Goal: Browse casually: Explore the website without a specific task or goal

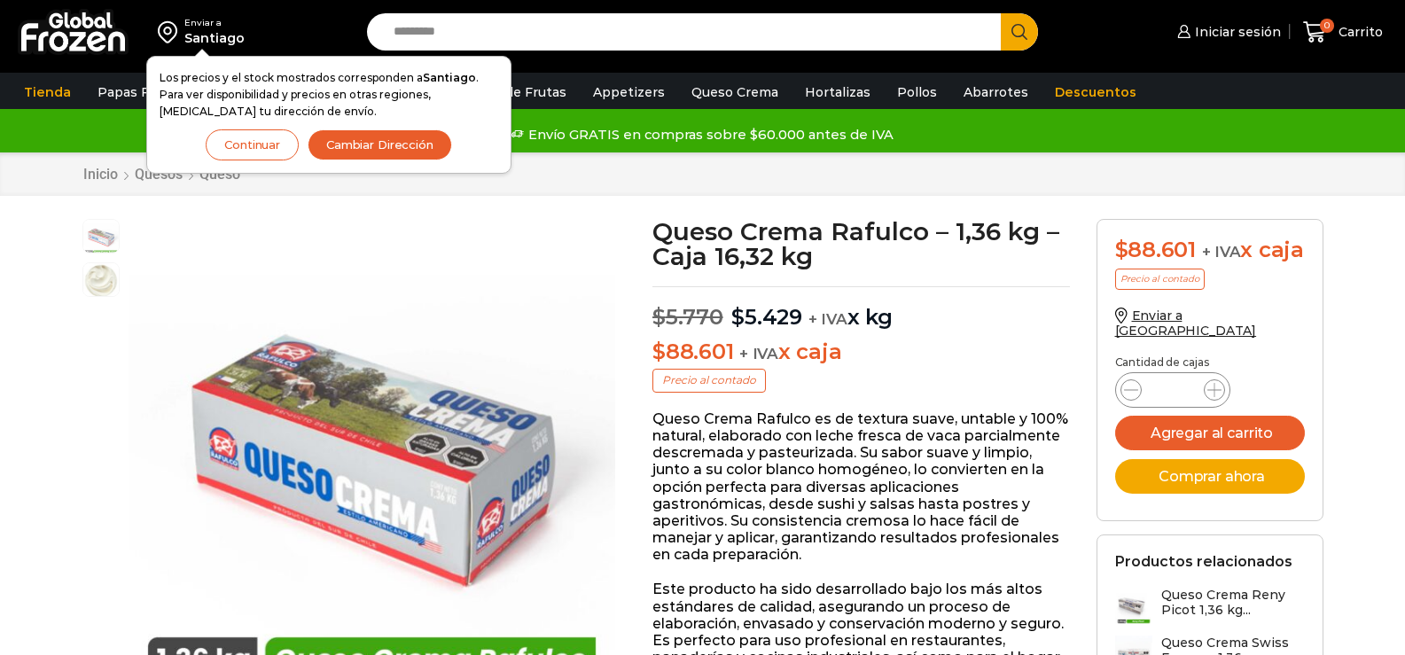
click at [272, 148] on button "Continuar" at bounding box center [252, 144] width 93 height 31
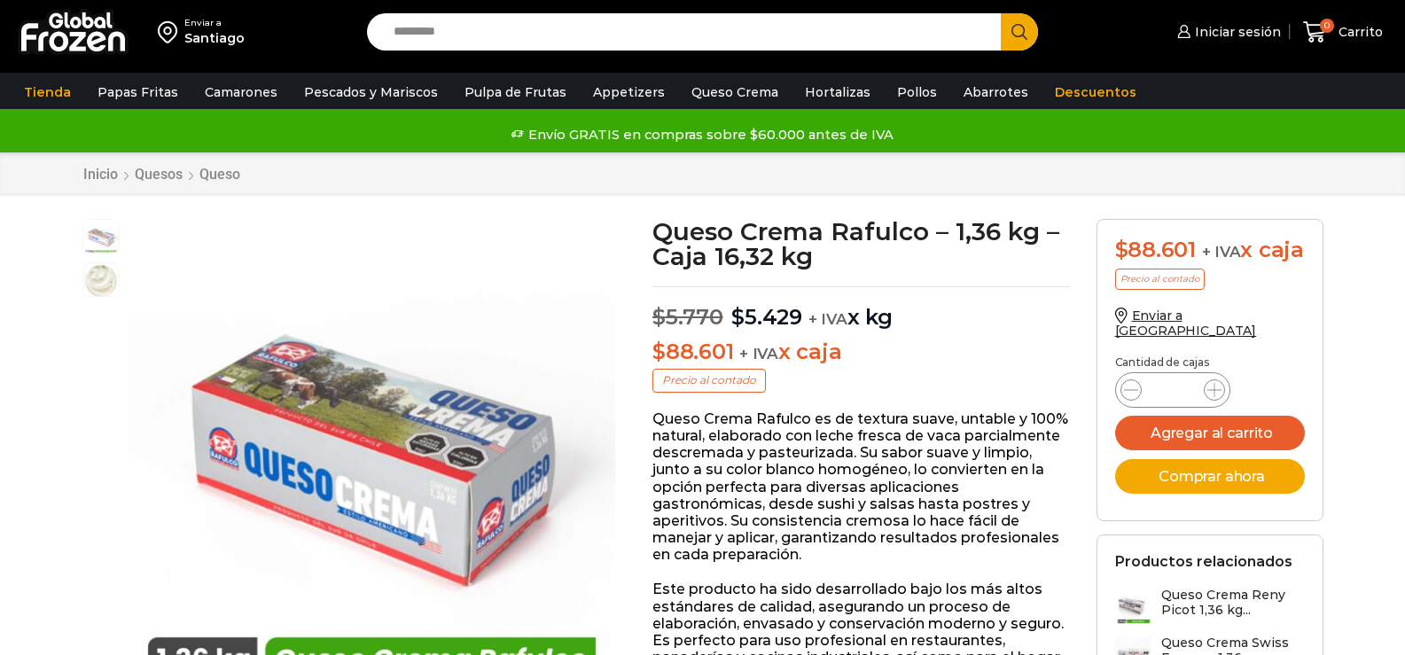
click at [215, 29] on div "Santiago" at bounding box center [214, 38] width 60 height 18
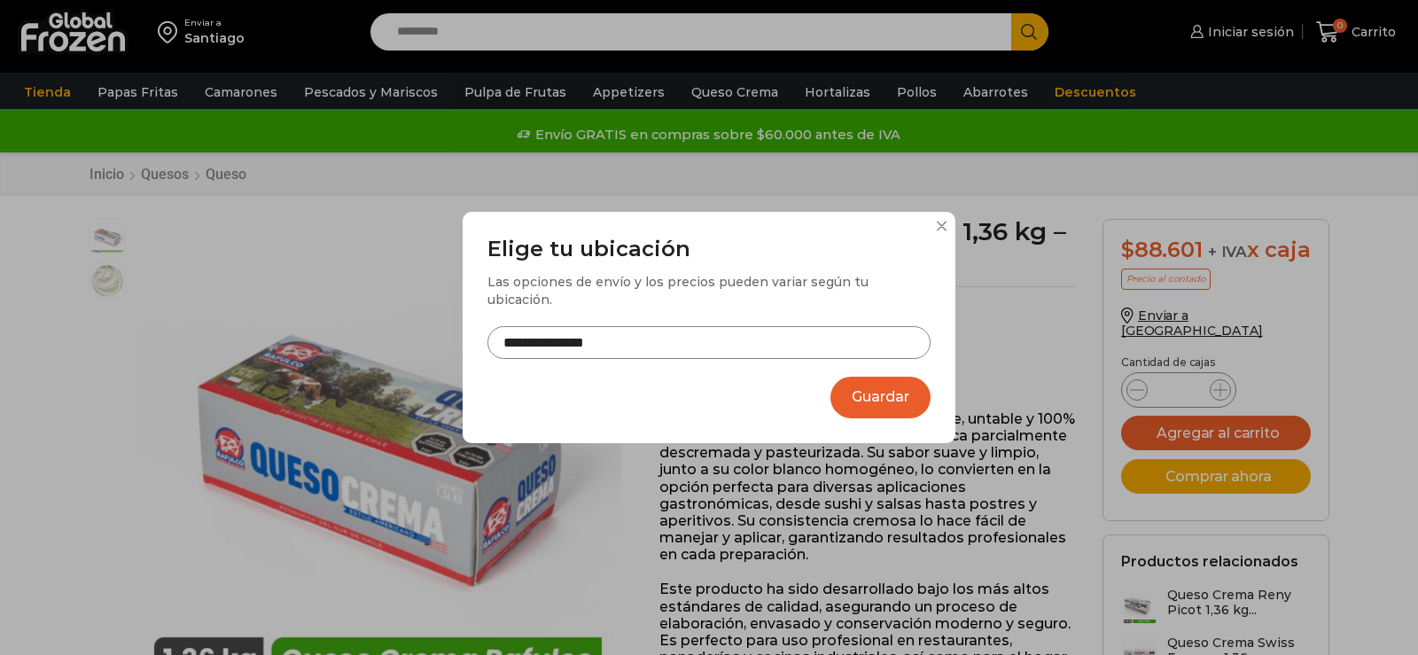
click at [650, 328] on input "**********" at bounding box center [709, 342] width 443 height 33
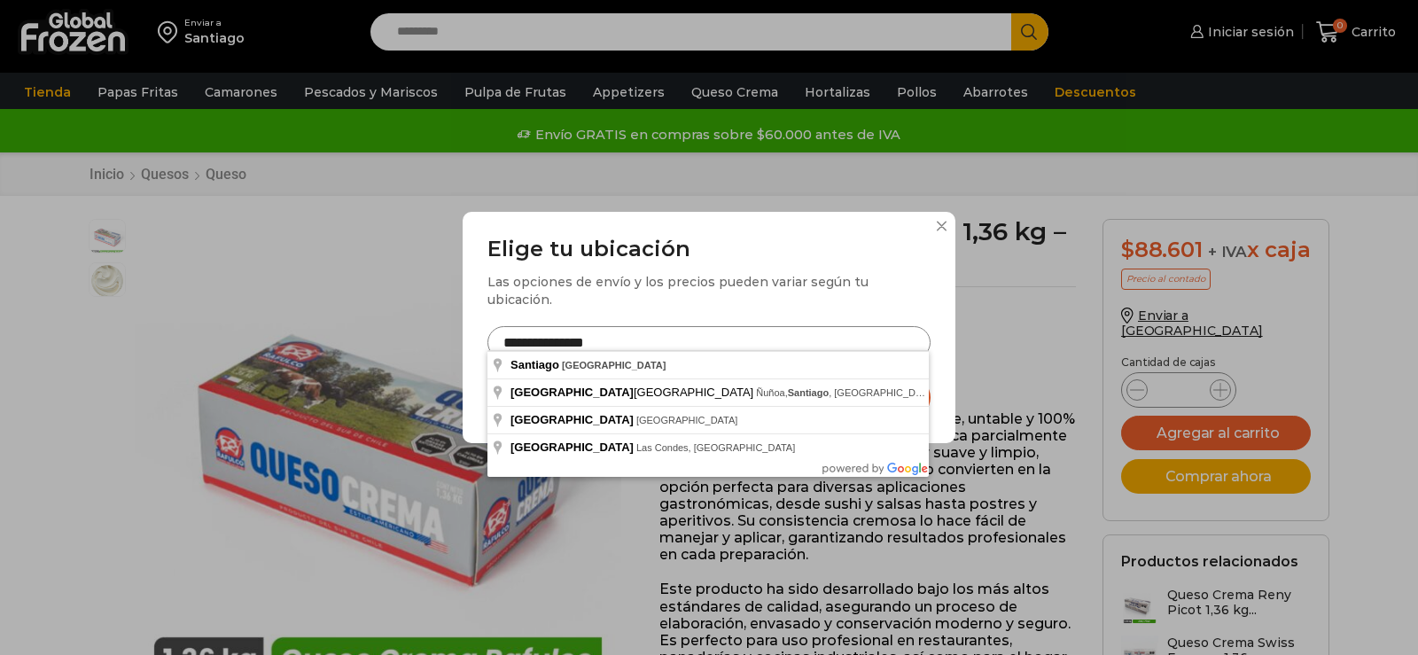
drag, startPoint x: 652, startPoint y: 332, endPoint x: 393, endPoint y: 317, distance: 260.1
click at [393, 317] on div "**********" at bounding box center [709, 327] width 1418 height 655
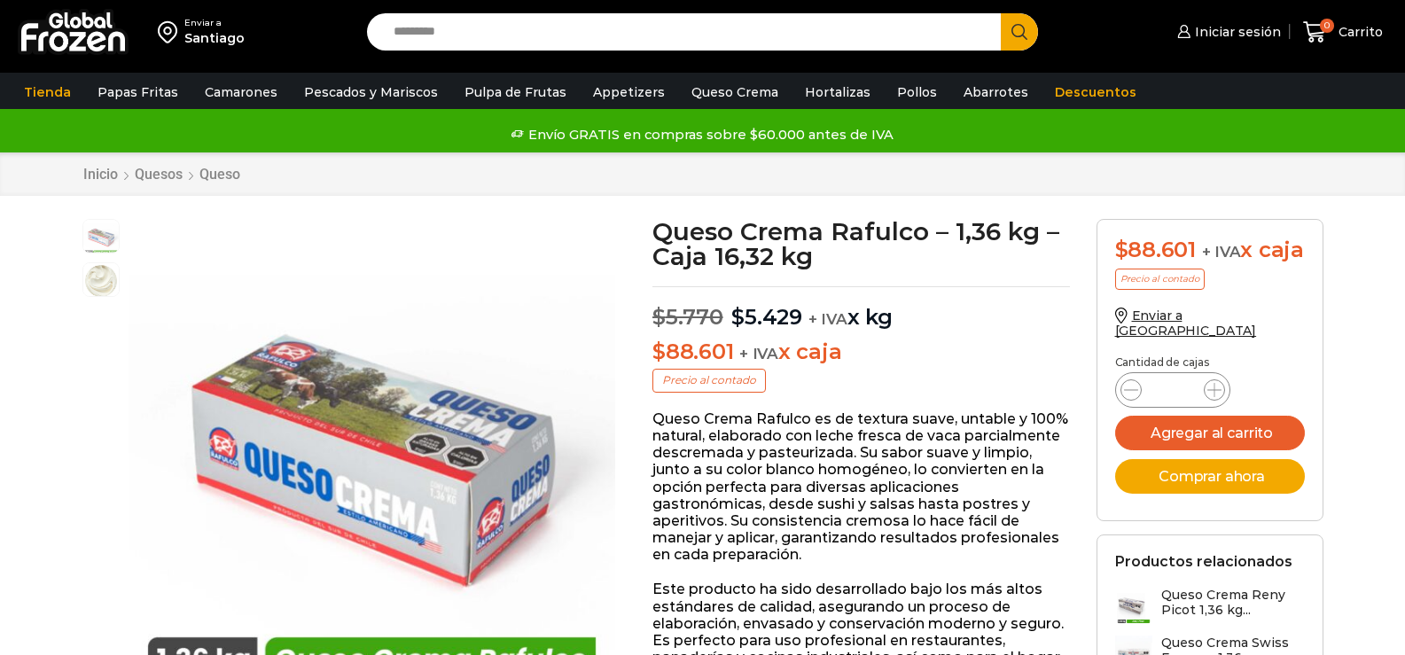
click at [215, 38] on div "Santiago" at bounding box center [214, 38] width 60 height 18
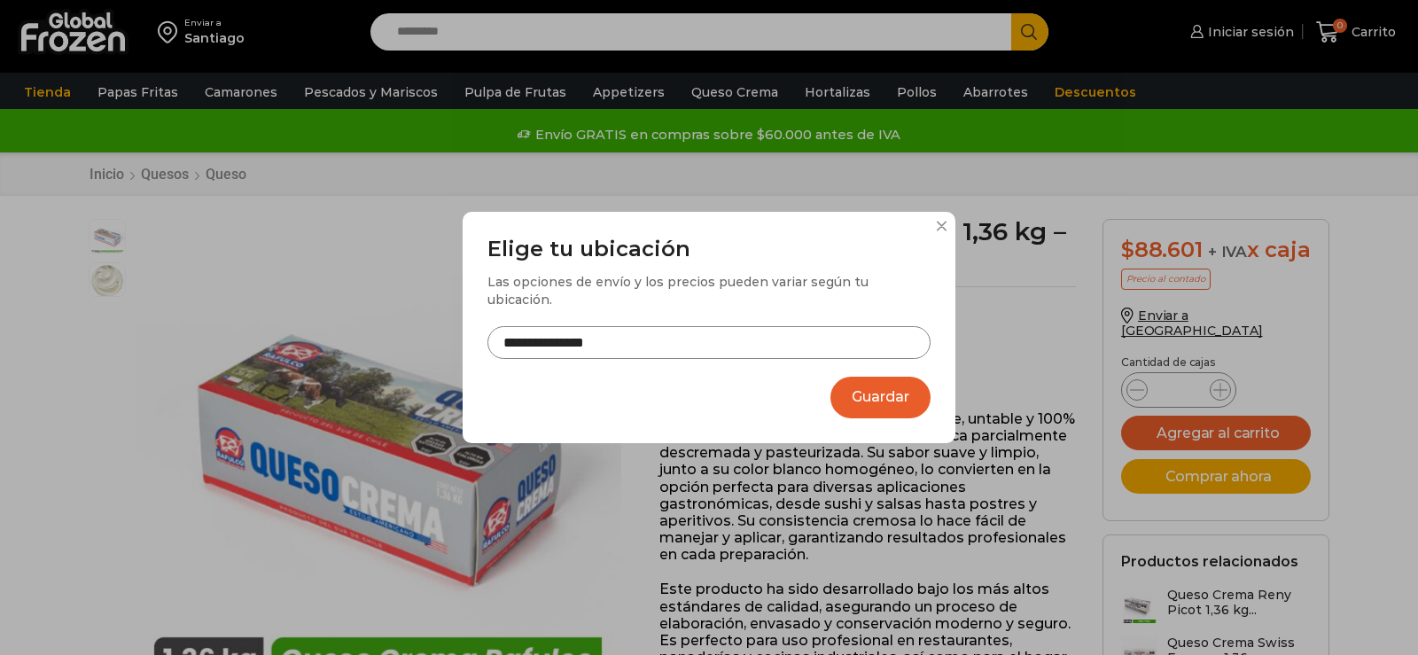
click at [582, 327] on input "**********" at bounding box center [709, 342] width 443 height 33
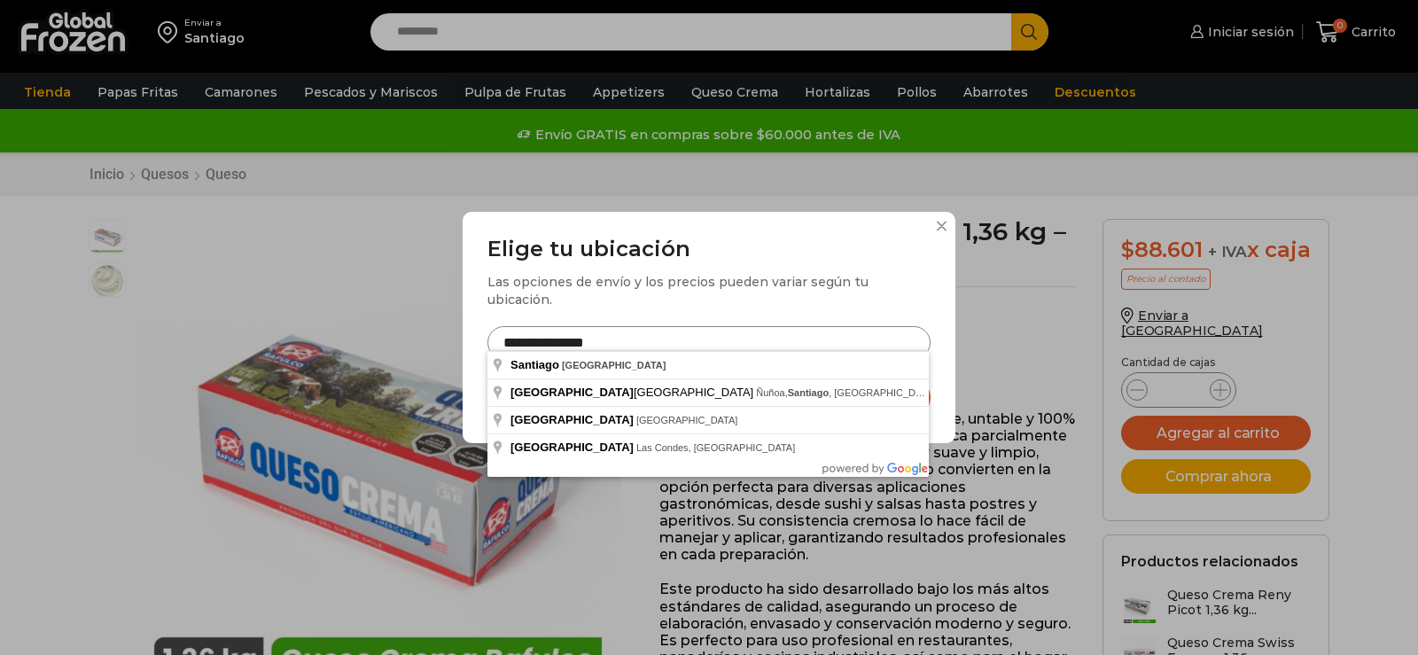
drag, startPoint x: 638, startPoint y: 334, endPoint x: 508, endPoint y: 332, distance: 130.3
click at [508, 332] on input "**********" at bounding box center [709, 342] width 443 height 33
type input "**********"
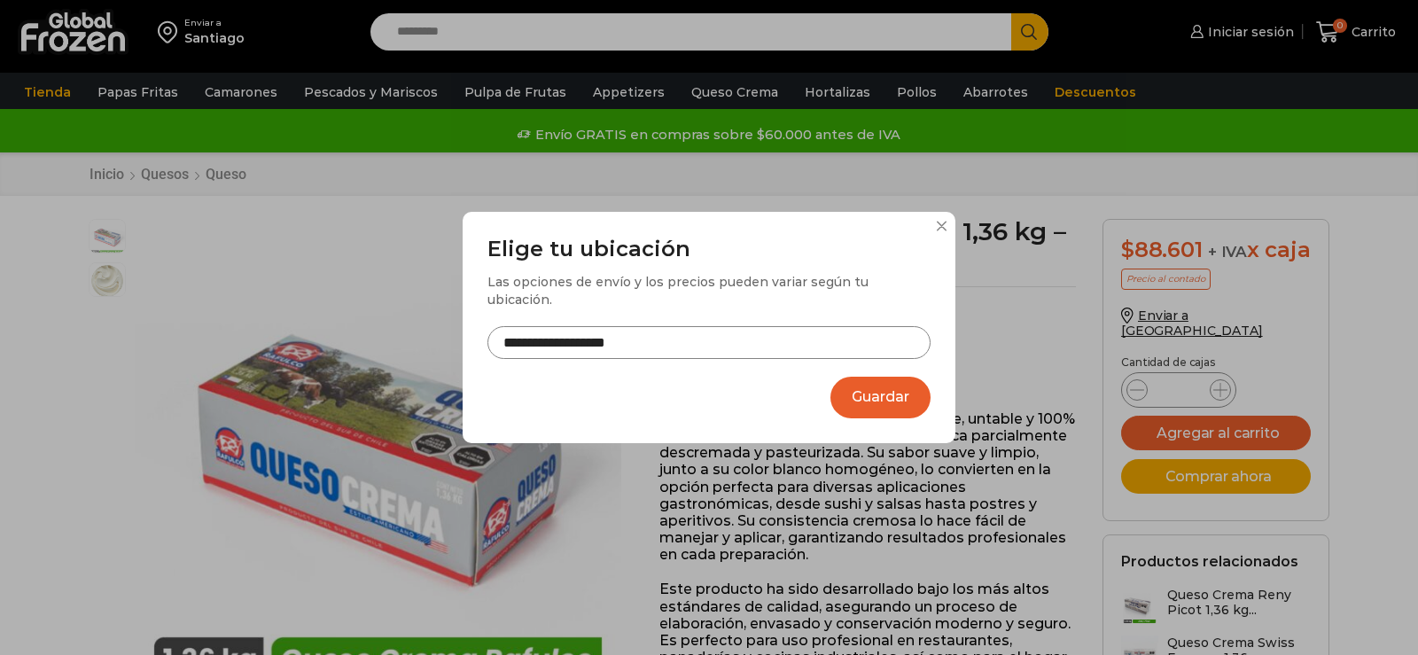
click at [869, 393] on button "Guardar" at bounding box center [881, 398] width 100 height 42
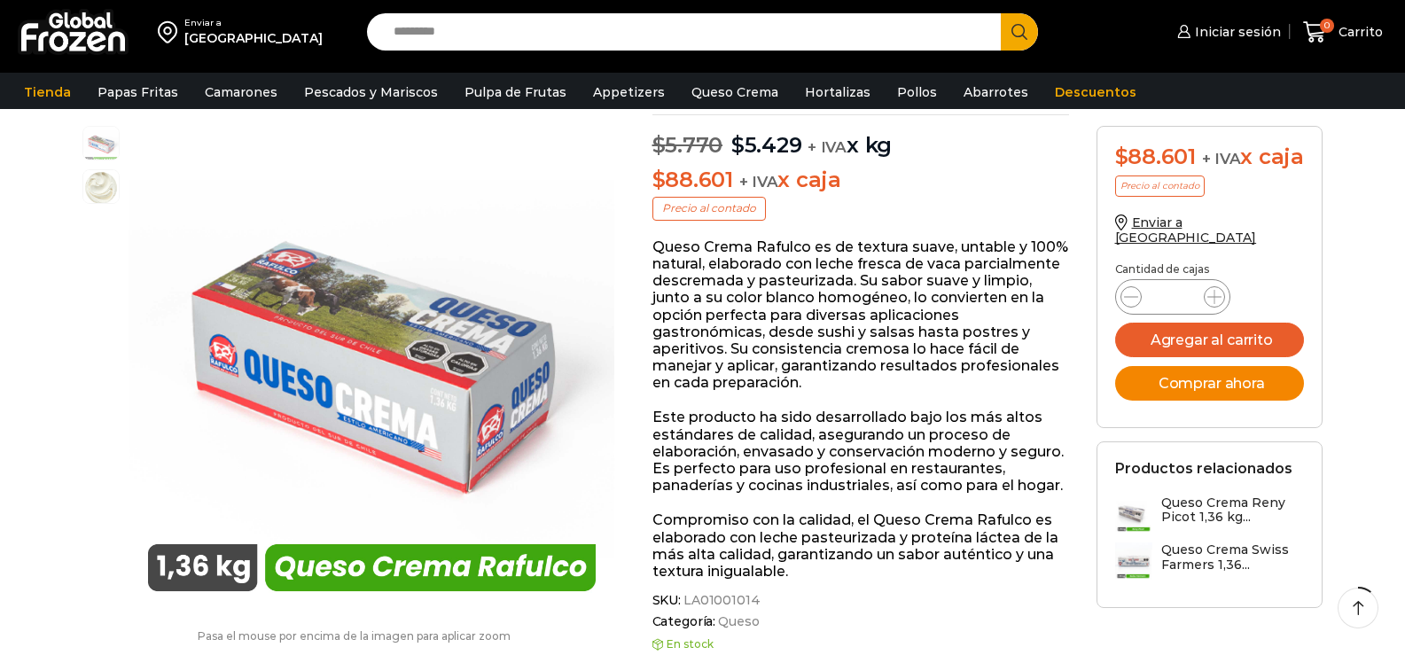
scroll to position [177, 0]
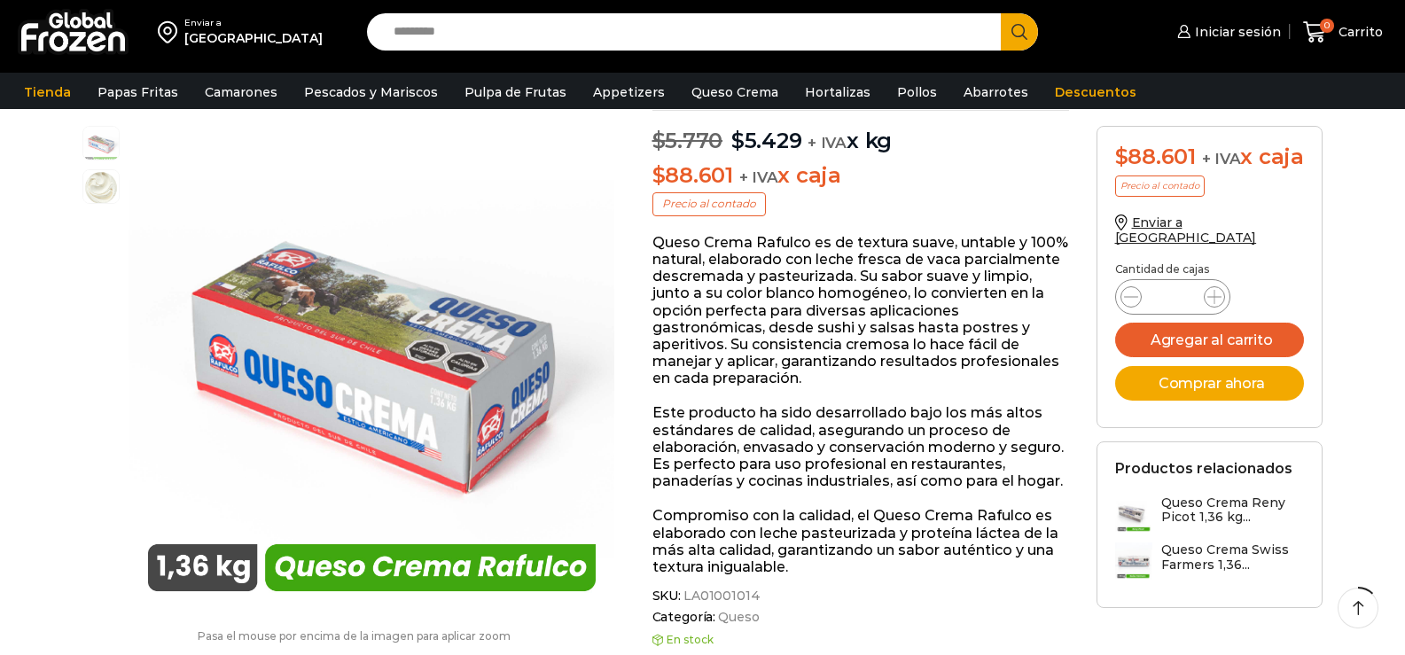
click at [1138, 568] on img at bounding box center [1133, 560] width 37 height 37
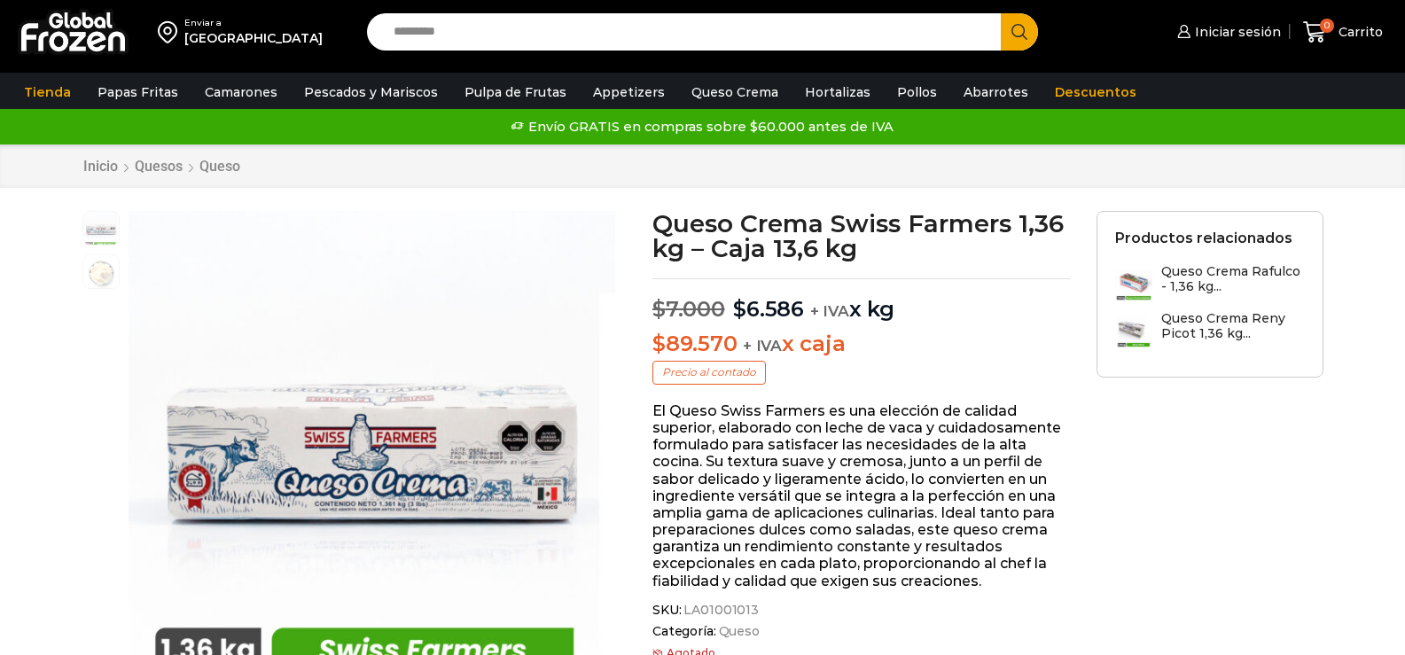
click at [1129, 282] on img at bounding box center [1133, 282] width 37 height 37
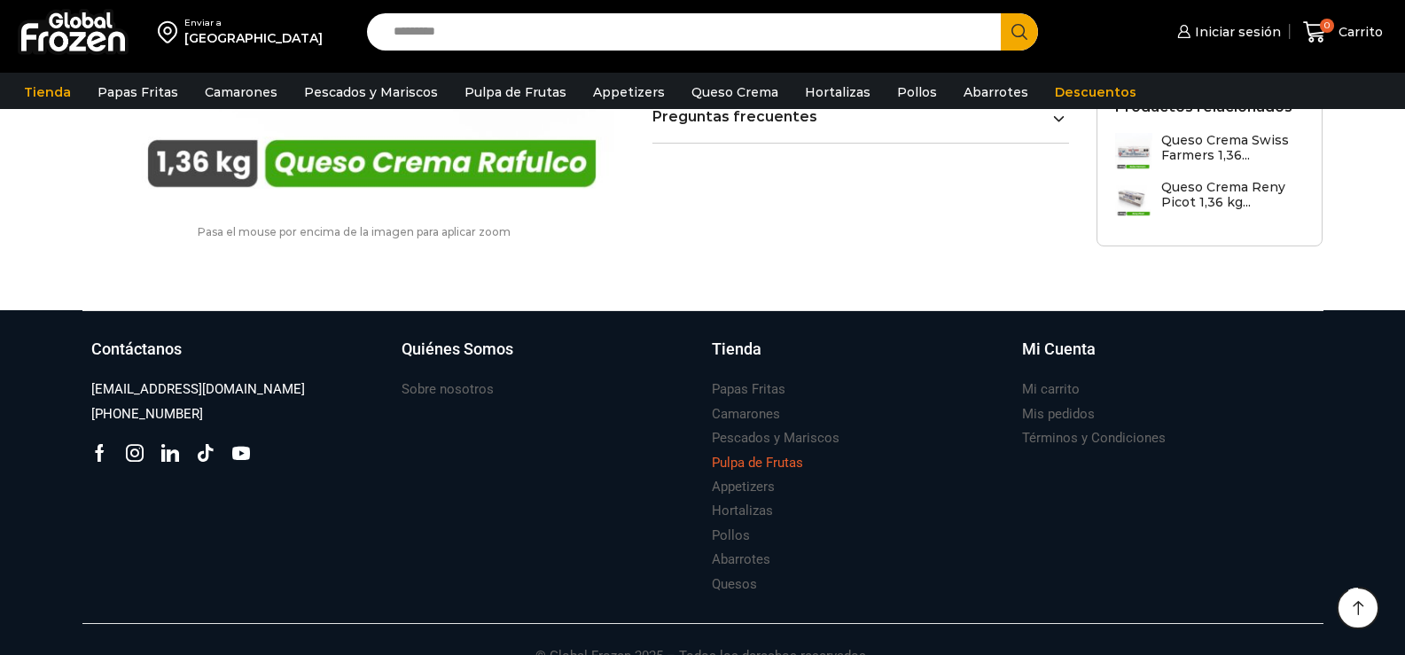
scroll to position [1065, 0]
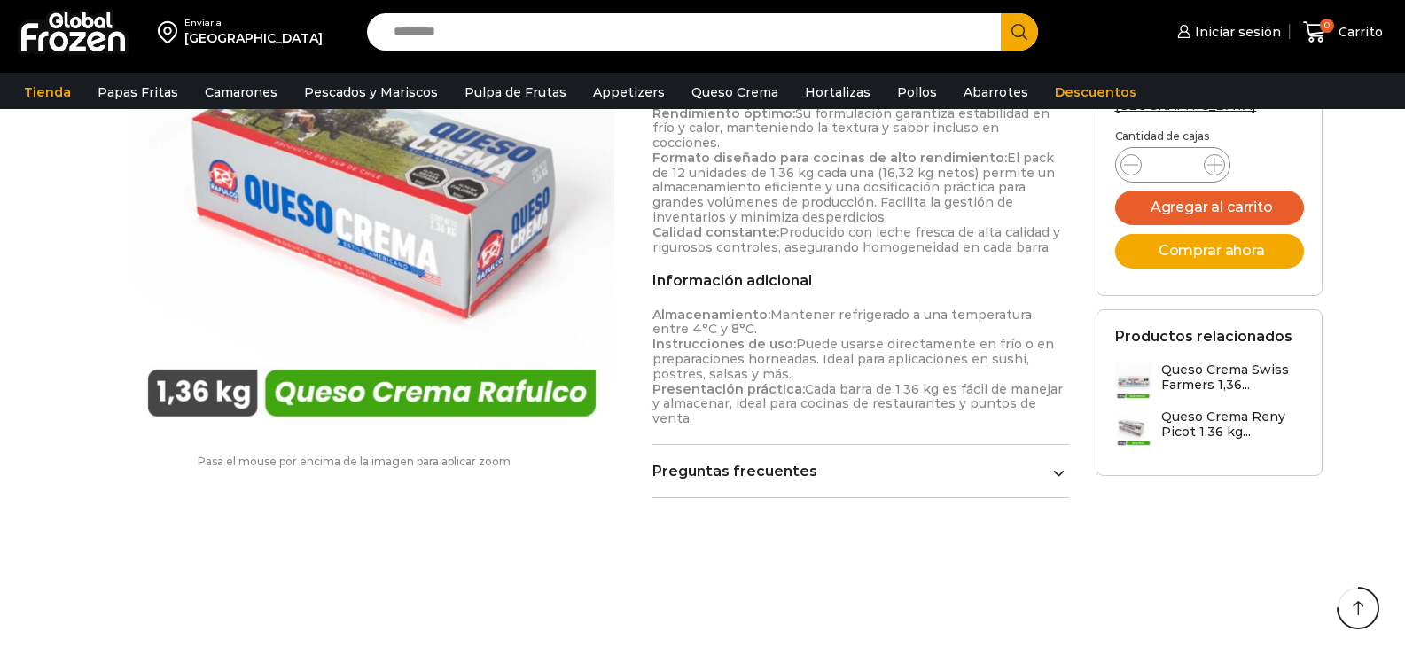
click at [1212, 393] on h3 "Queso Crema Swiss Farmers 1,36..." at bounding box center [1233, 378] width 144 height 30
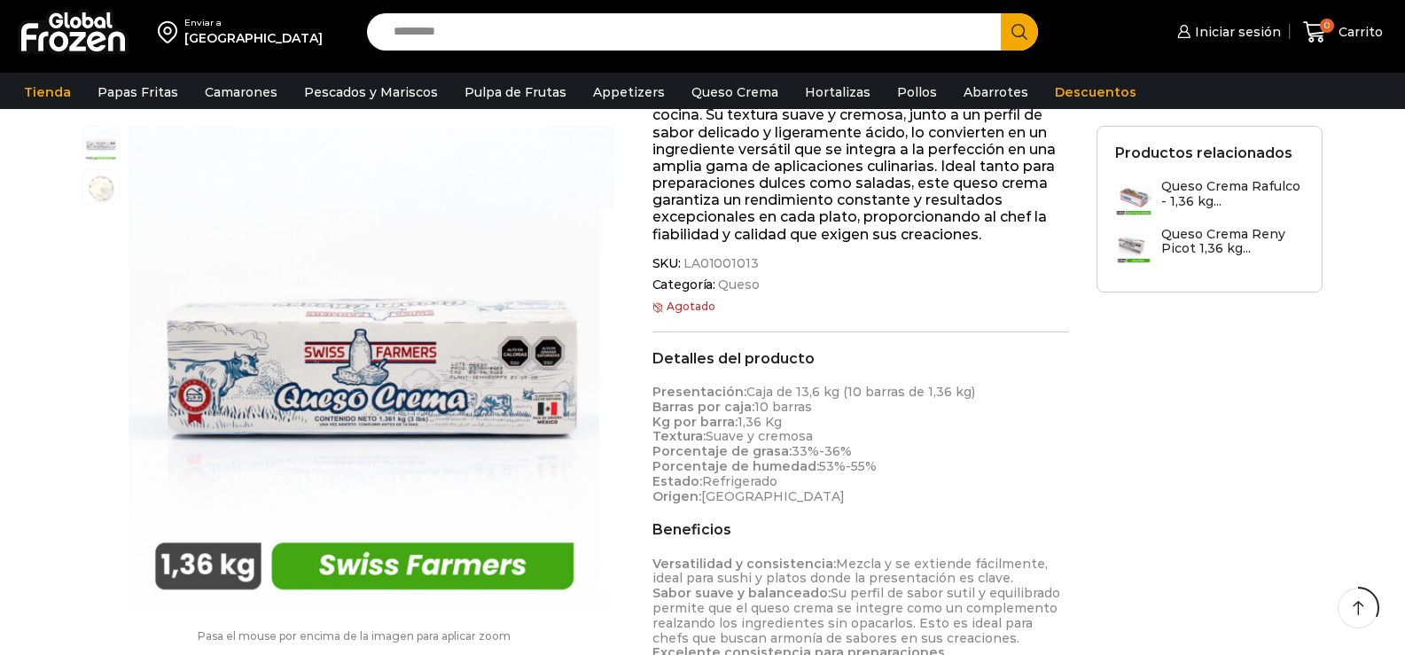
scroll to position [710, 0]
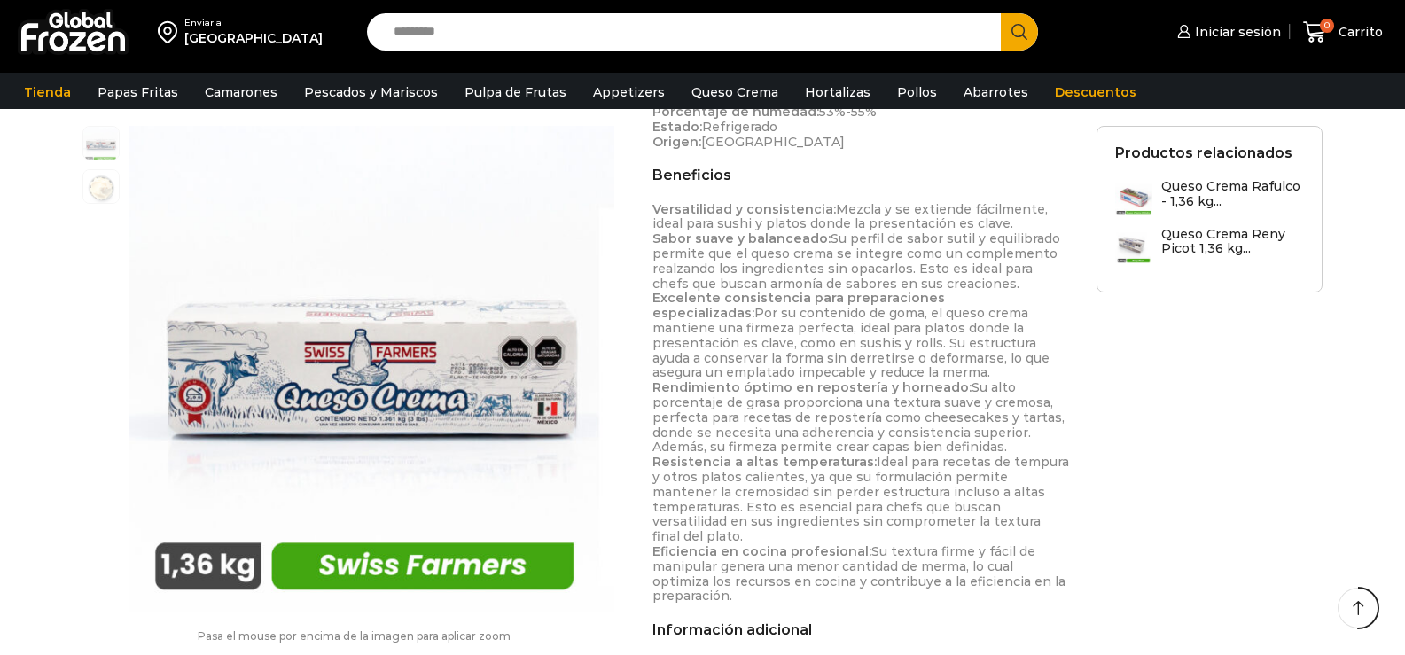
click at [1204, 238] on h3 "Queso Crema Reny Picot 1,36 kg..." at bounding box center [1233, 242] width 144 height 30
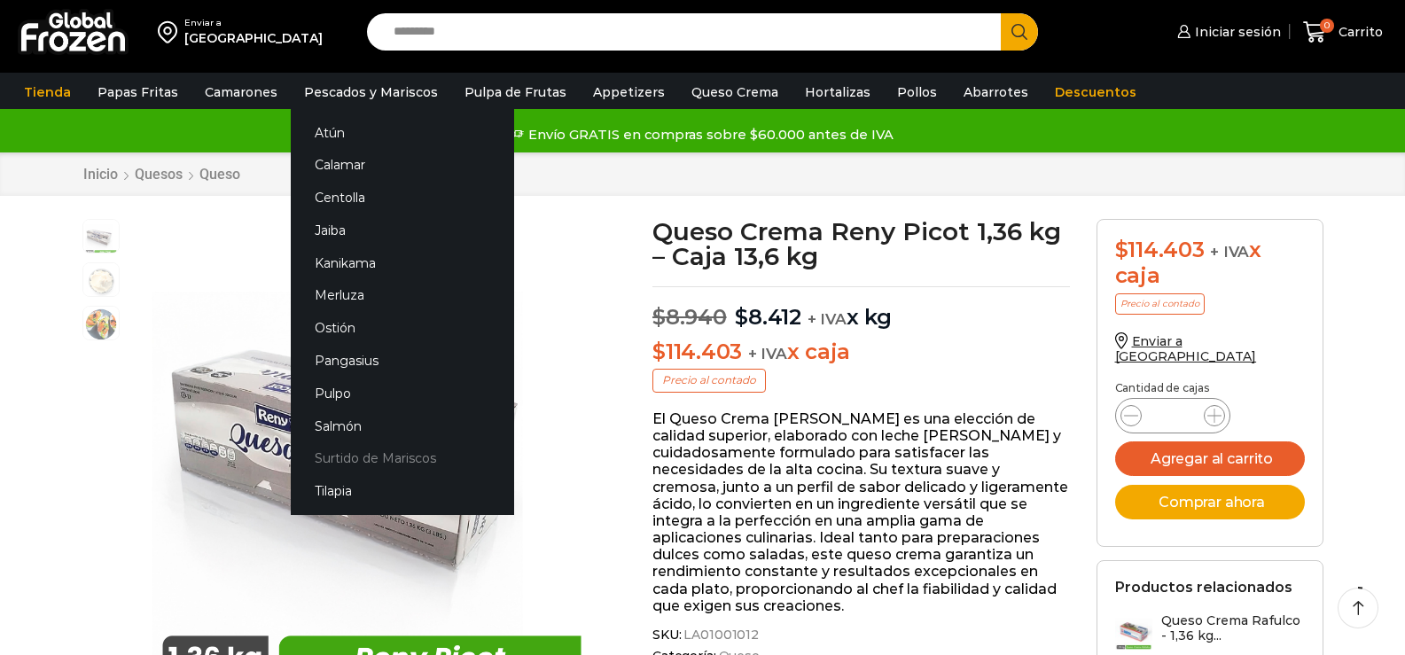
scroll to position [355, 0]
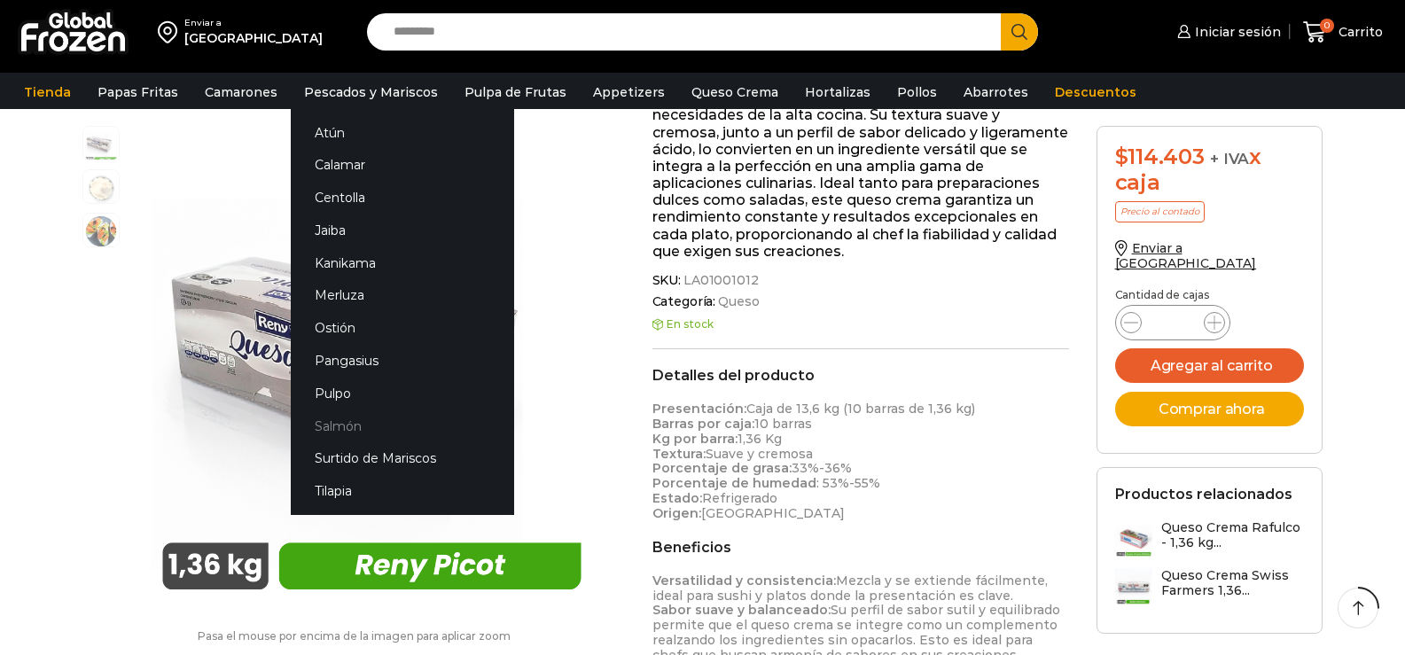
click at [347, 427] on link "Salmón" at bounding box center [402, 426] width 223 height 33
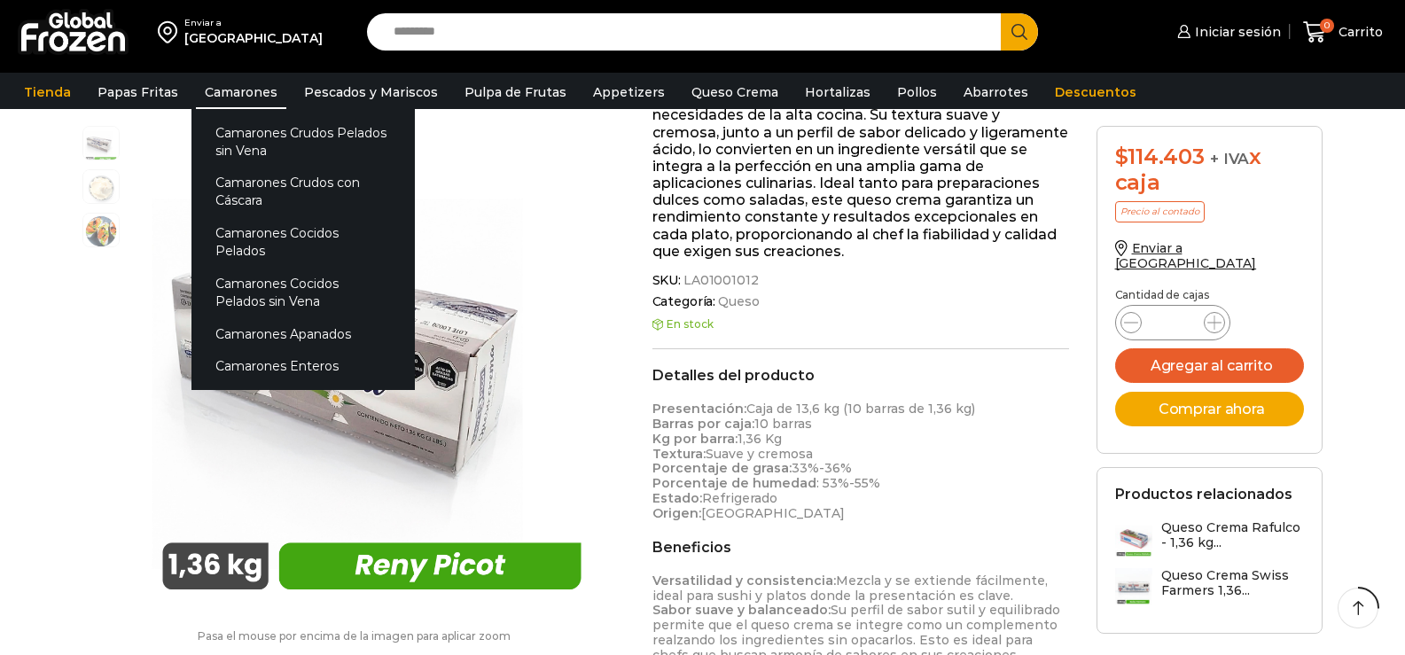
click at [240, 91] on link "Camarones" at bounding box center [241, 92] width 90 height 34
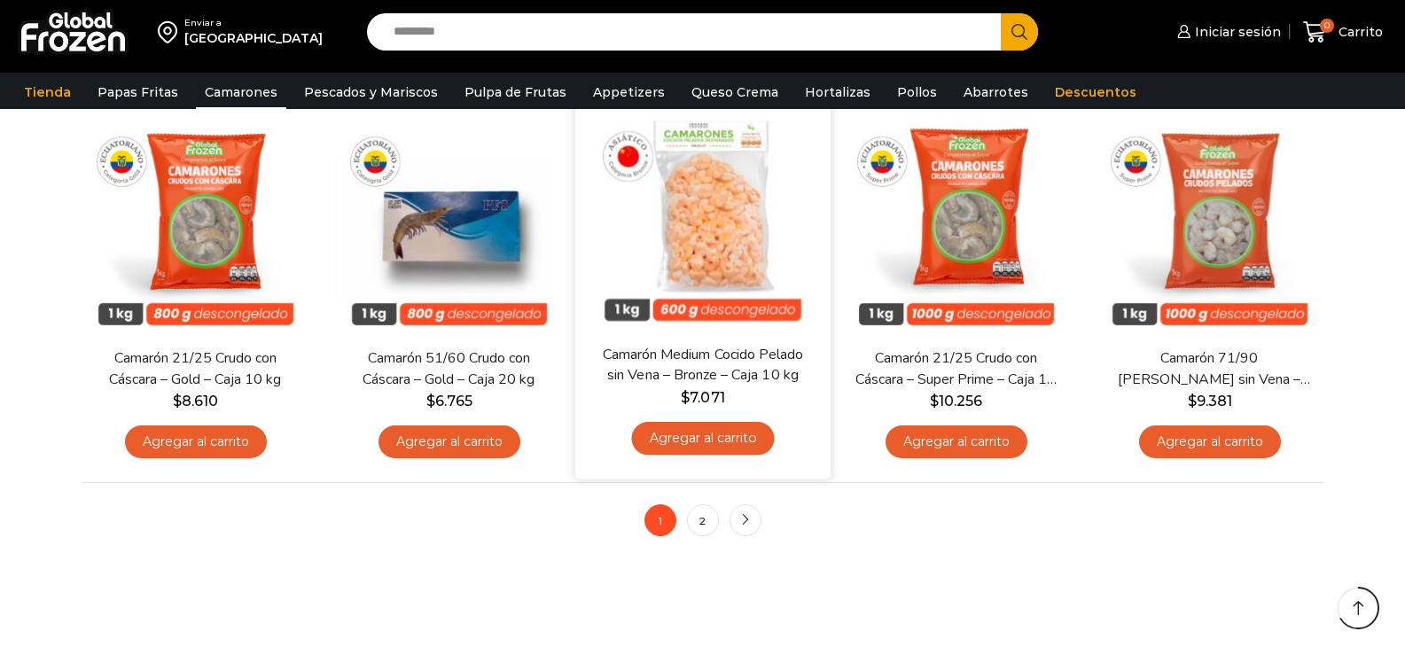
scroll to position [975, 0]
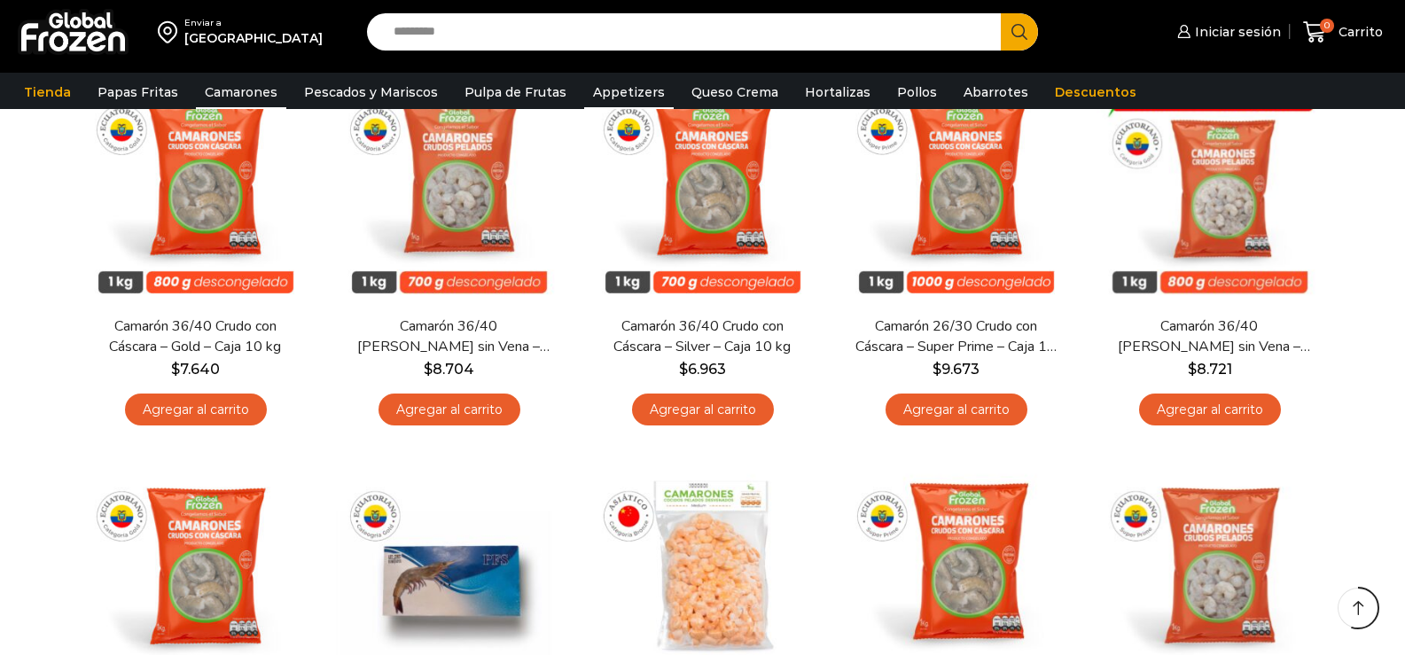
click at [617, 94] on link "Appetizers" at bounding box center [629, 92] width 90 height 34
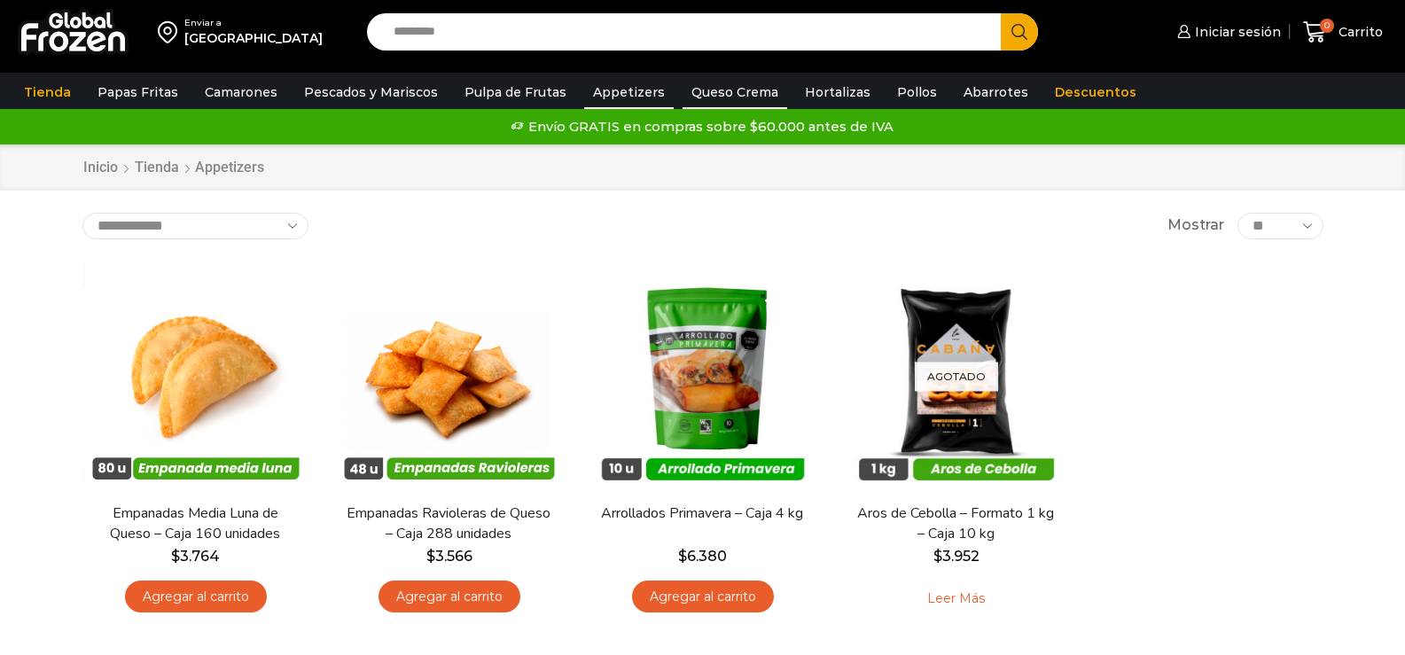
click at [740, 90] on link "Queso Crema" at bounding box center [735, 92] width 105 height 34
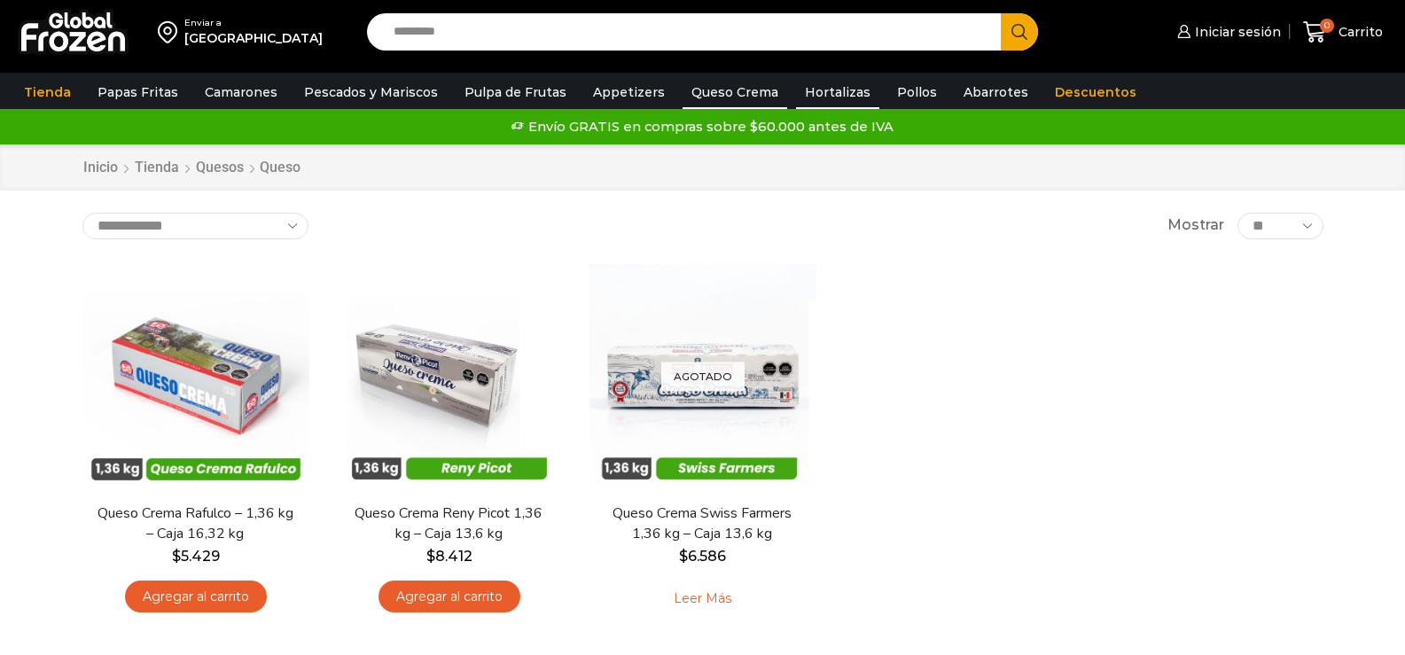
click at [825, 94] on link "Hortalizas" at bounding box center [837, 92] width 83 height 34
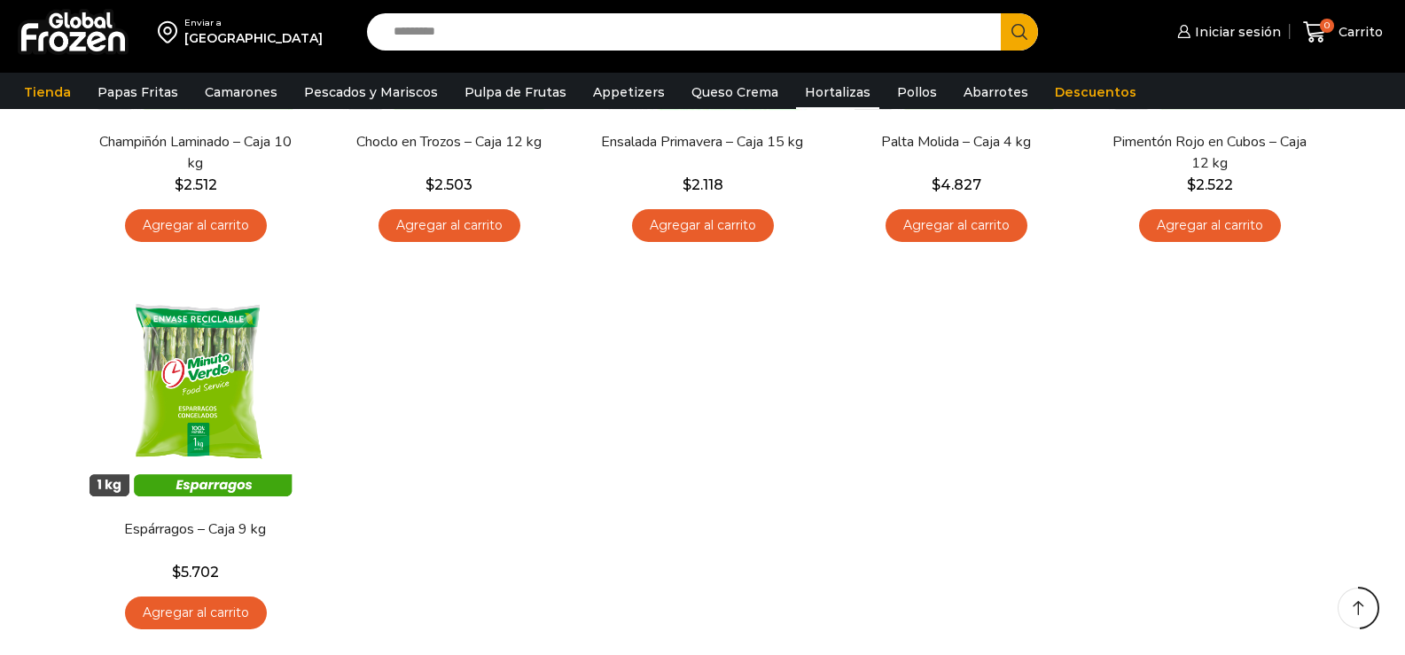
scroll to position [975, 0]
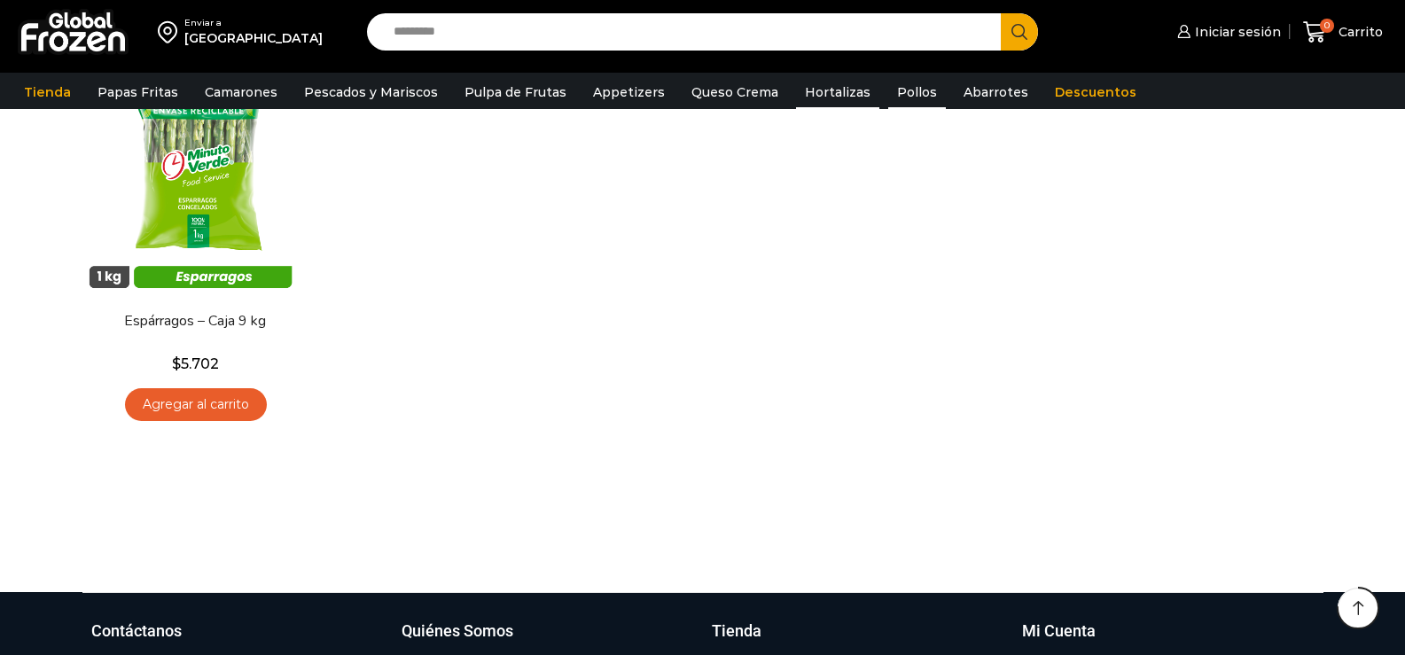
click at [895, 96] on link "Pollos" at bounding box center [917, 92] width 58 height 34
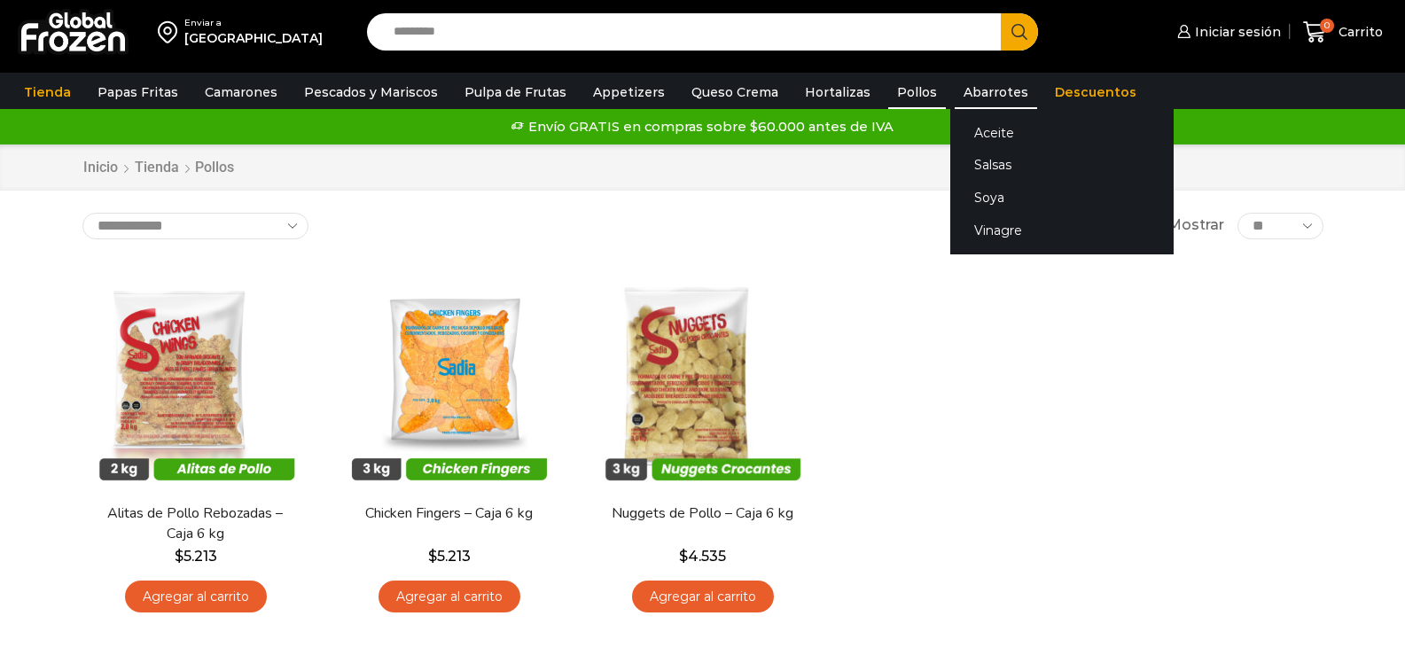
click at [970, 90] on link "Abarrotes" at bounding box center [996, 92] width 82 height 34
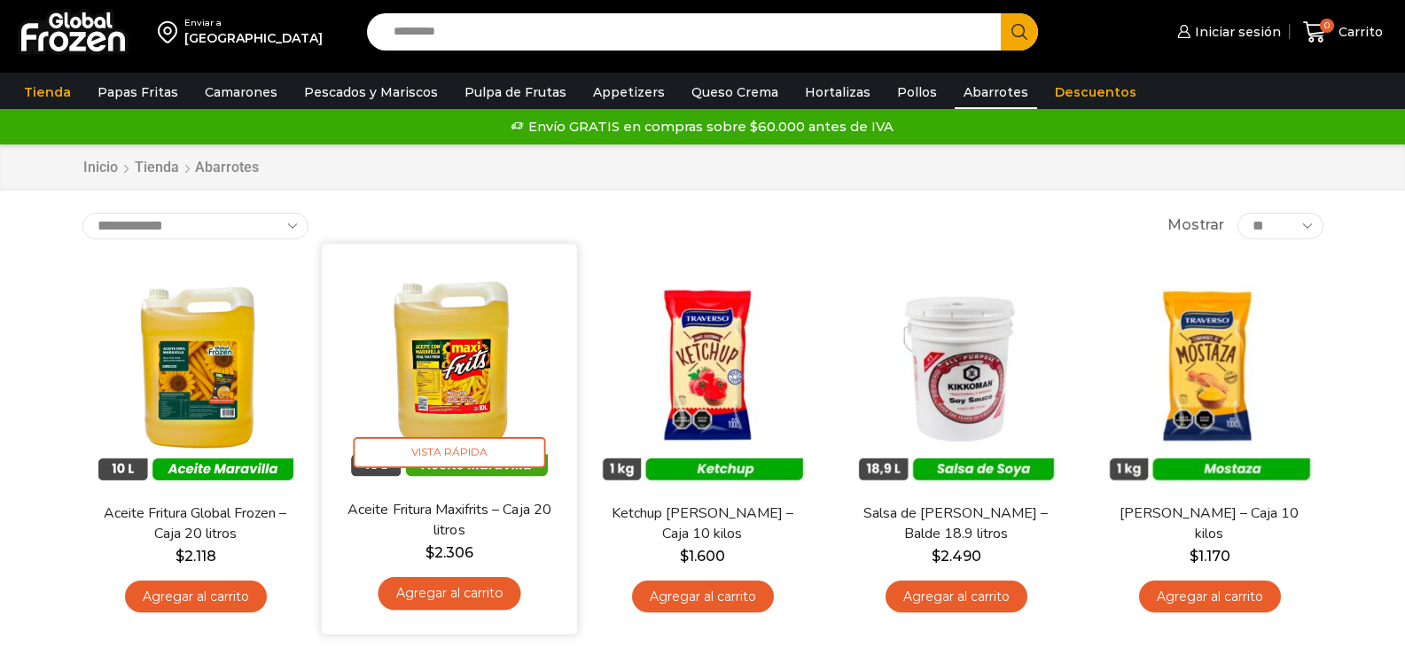
click at [461, 413] on img at bounding box center [449, 371] width 229 height 229
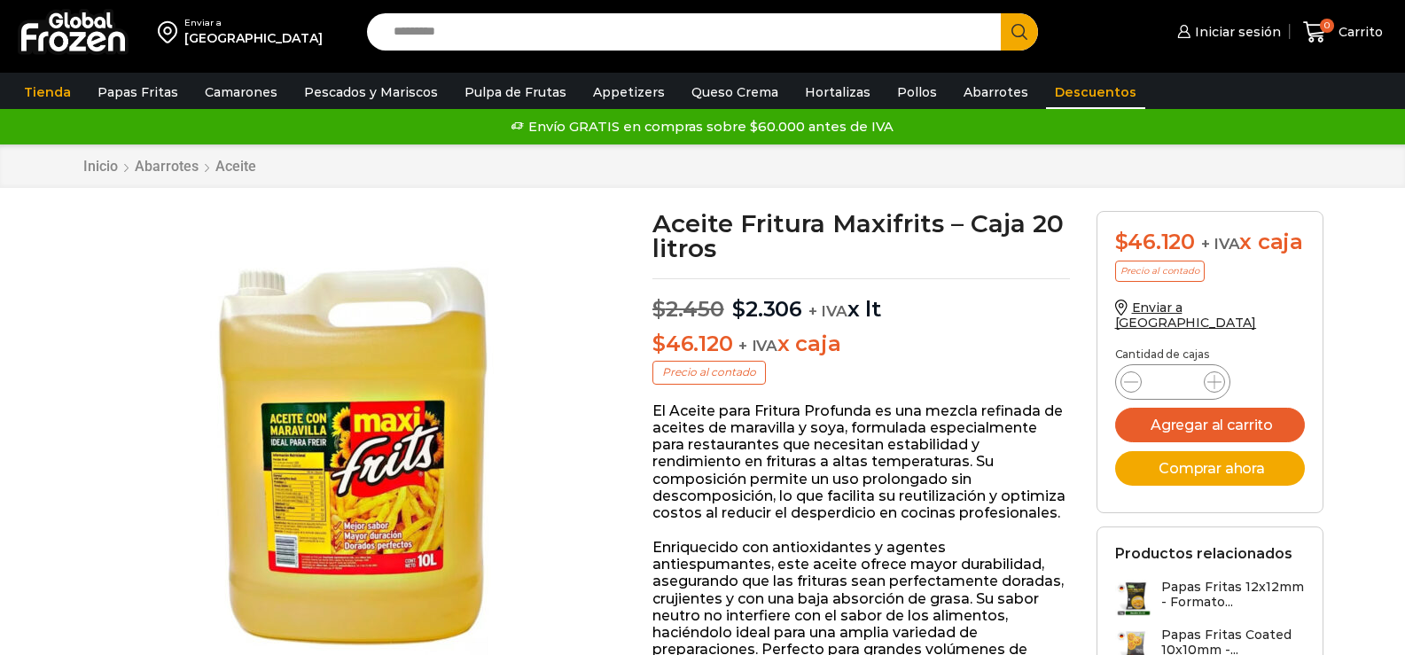
click at [1057, 94] on link "Descuentos" at bounding box center [1095, 92] width 99 height 34
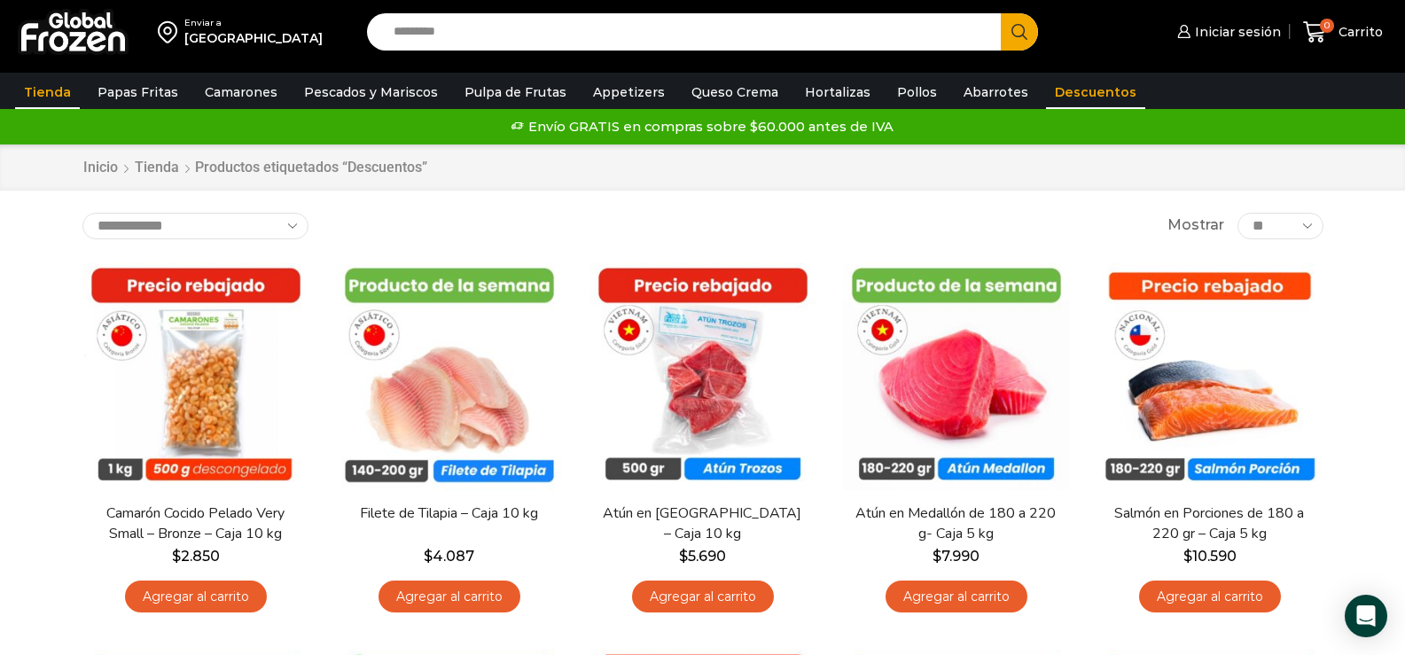
click at [54, 98] on link "Tienda" at bounding box center [47, 92] width 65 height 34
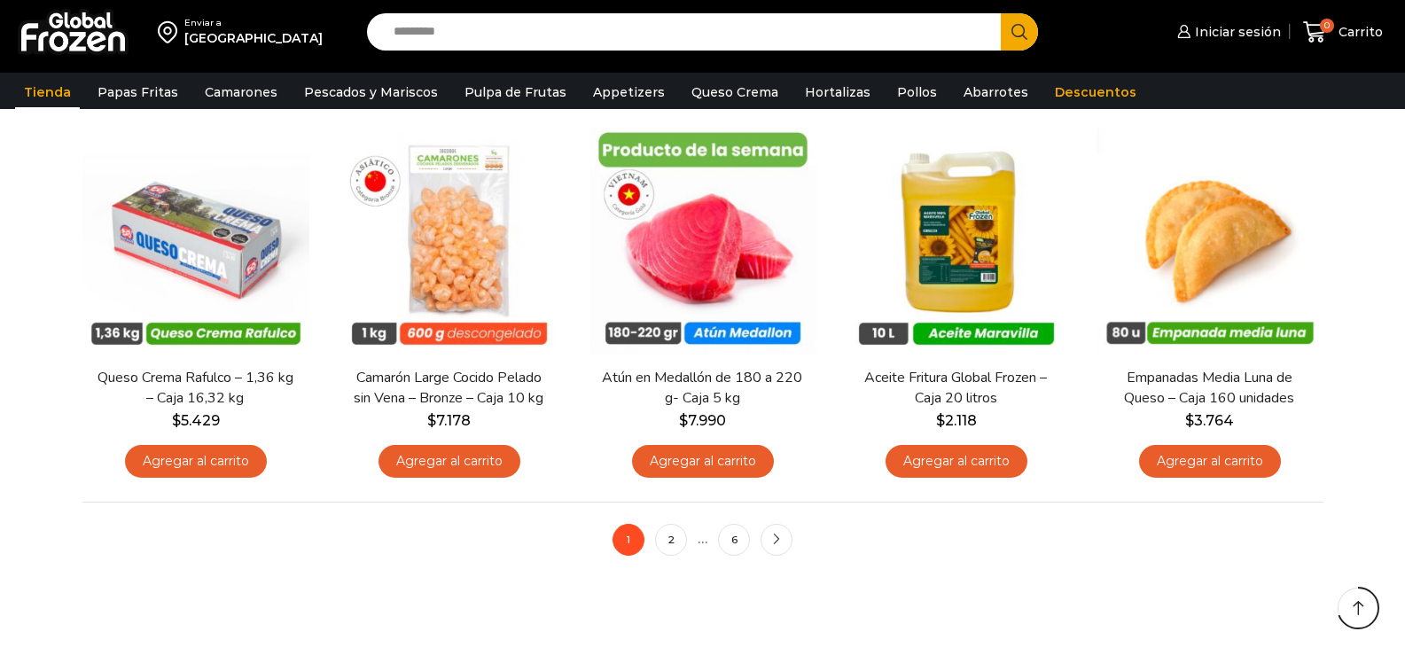
scroll to position [1330, 0]
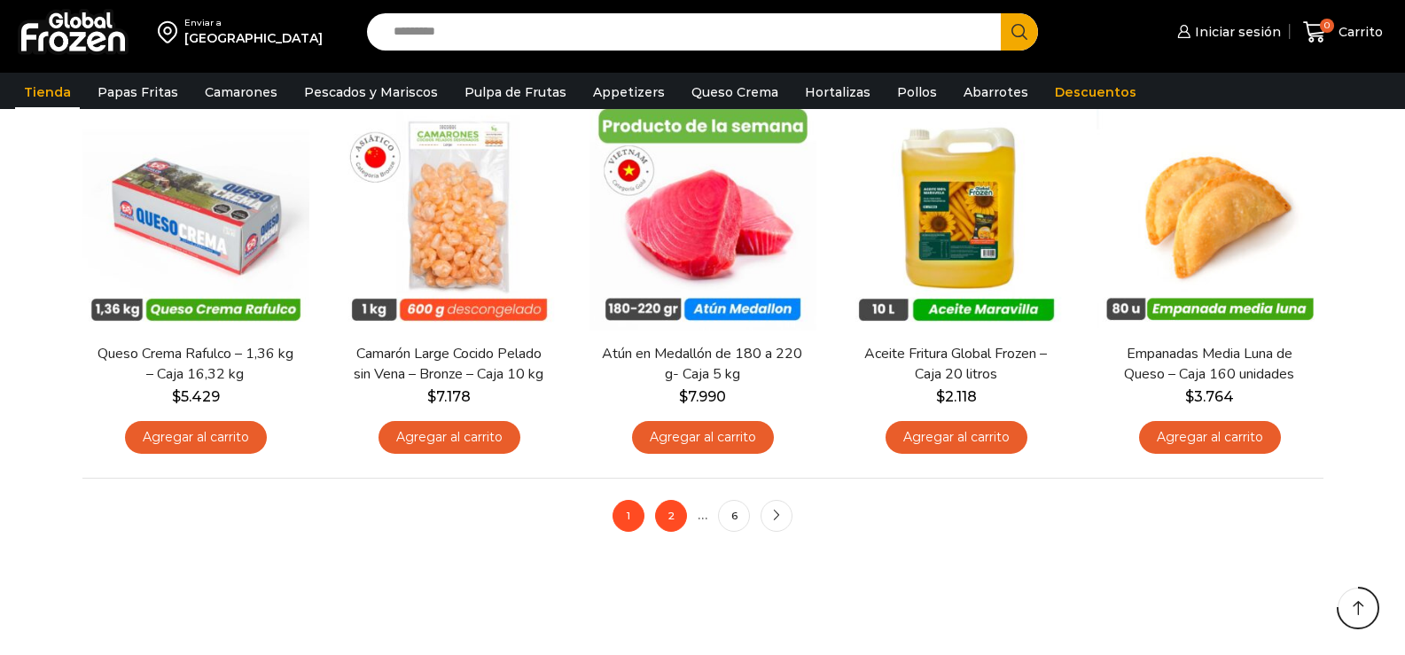
click at [673, 512] on link "2" at bounding box center [671, 516] width 32 height 32
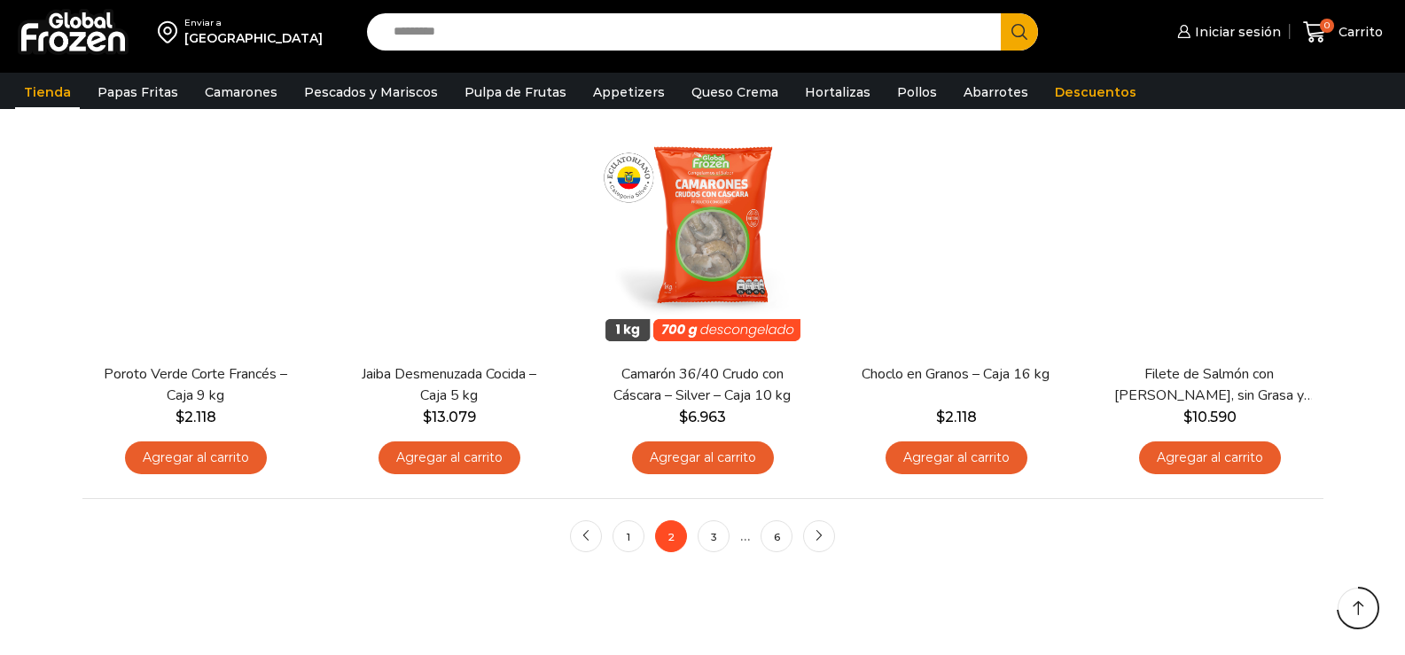
scroll to position [1330, 0]
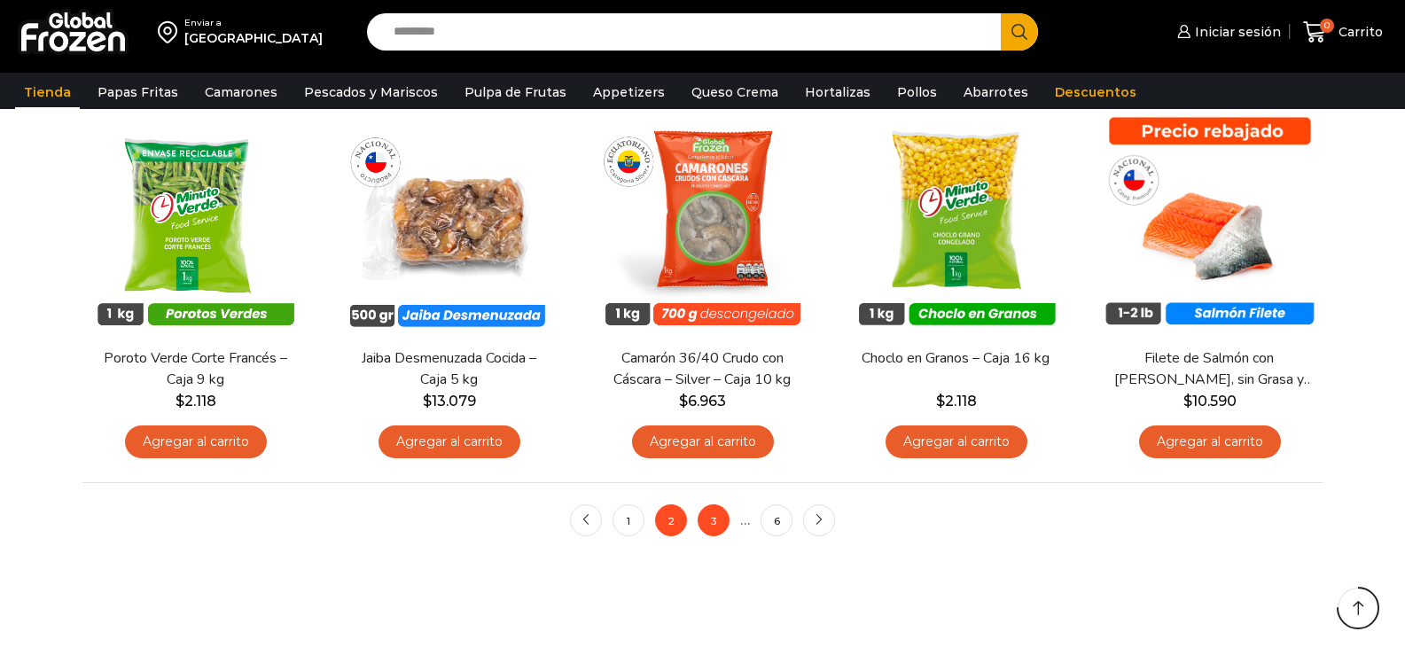
click at [716, 523] on link "3" at bounding box center [714, 520] width 32 height 32
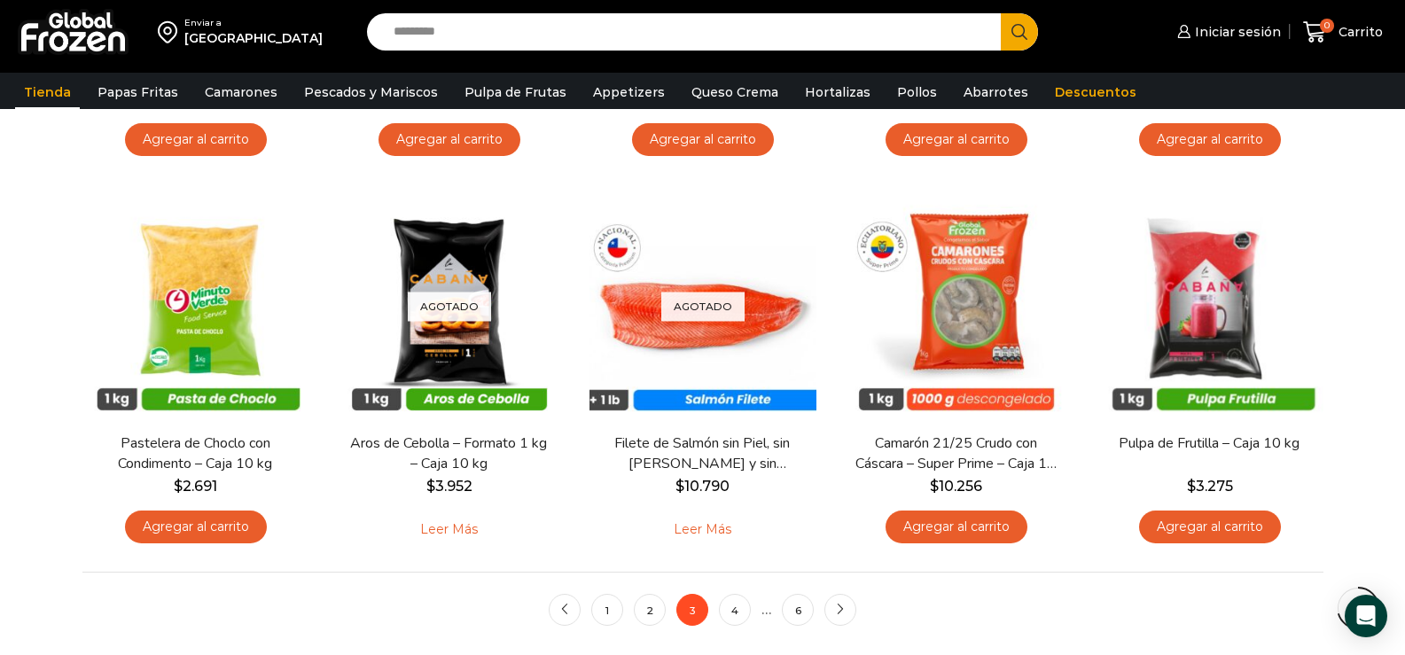
scroll to position [1241, 0]
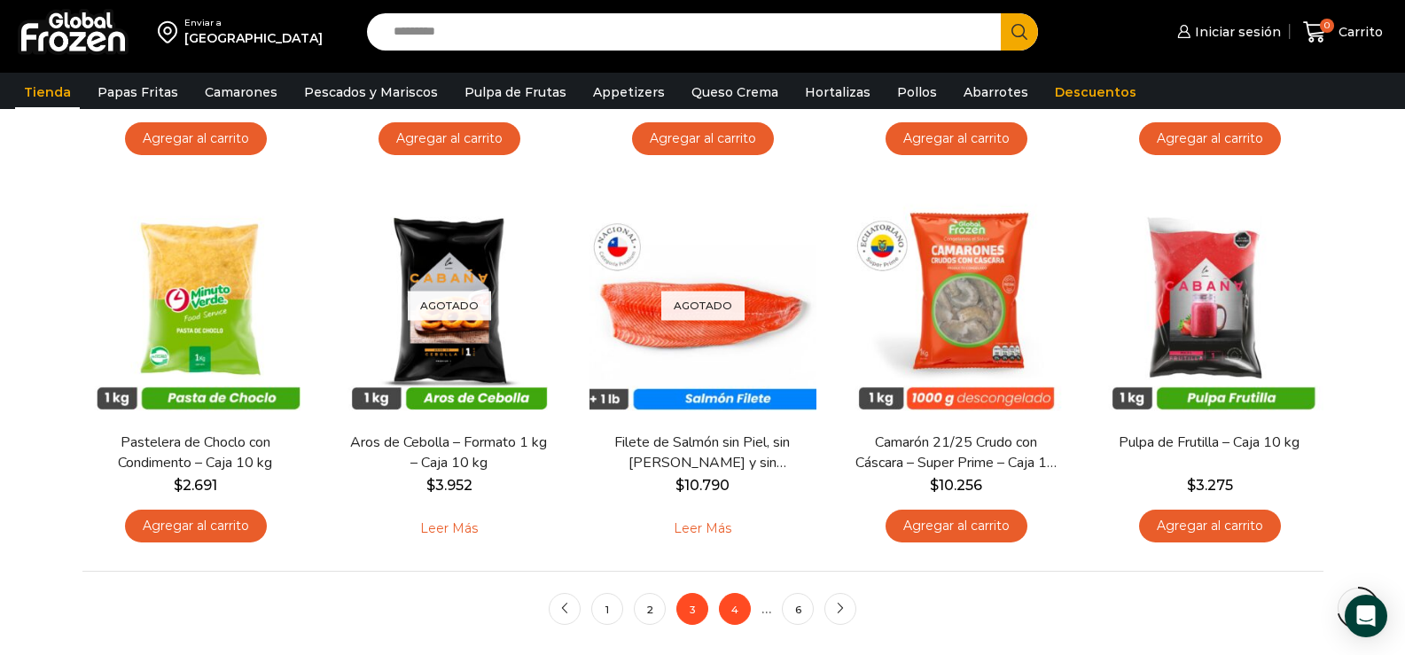
click at [737, 607] on link "4" at bounding box center [735, 609] width 32 height 32
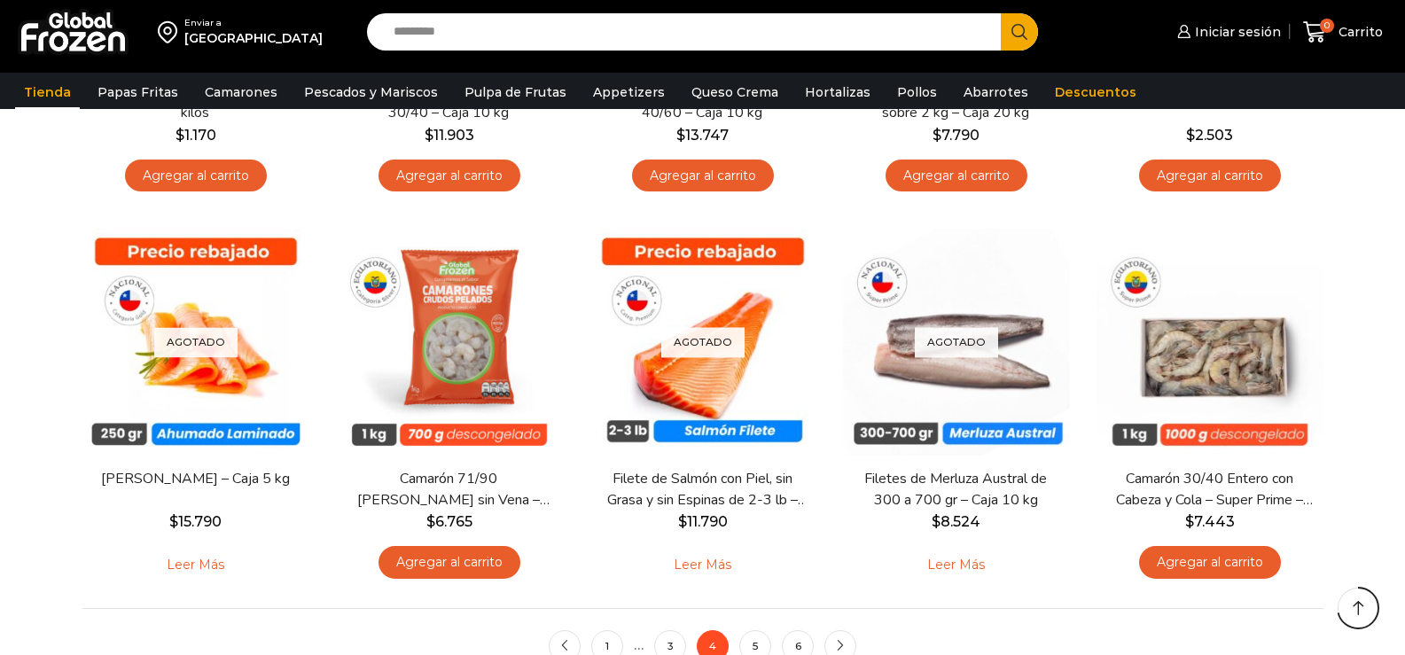
scroll to position [1418, 0]
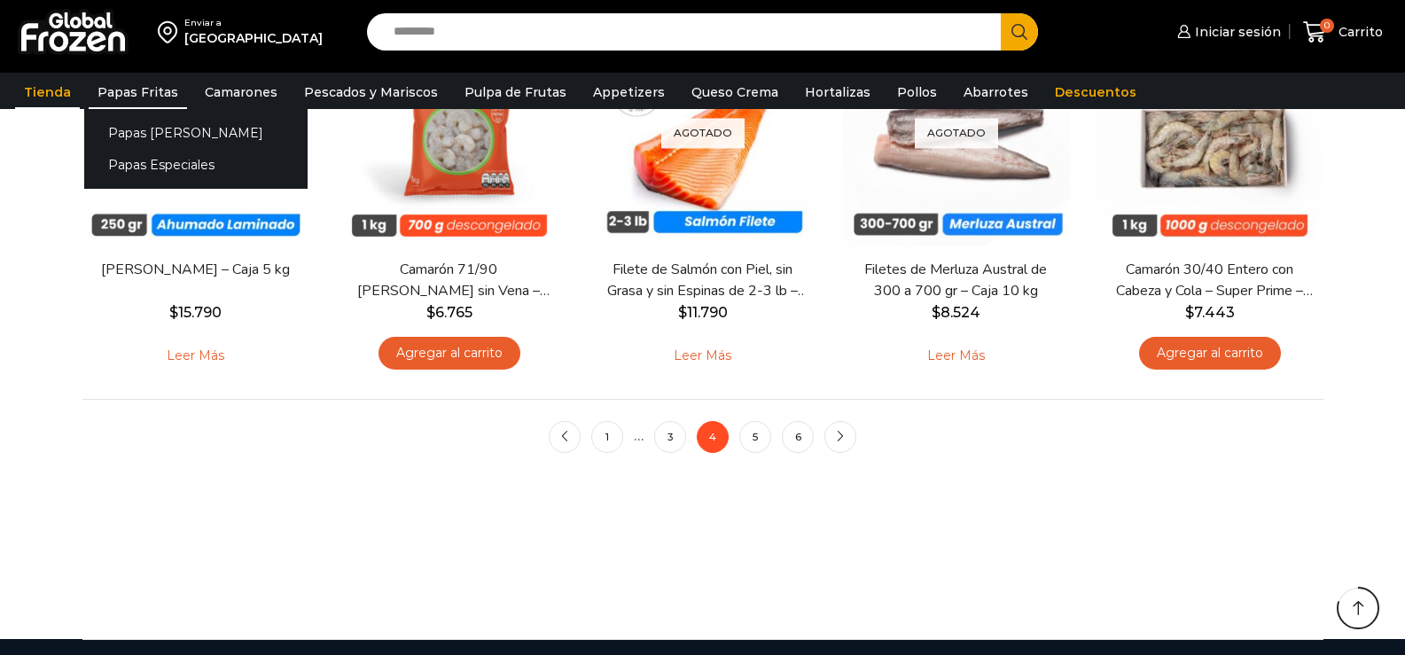
click at [119, 94] on link "Papas Fritas" at bounding box center [138, 92] width 98 height 34
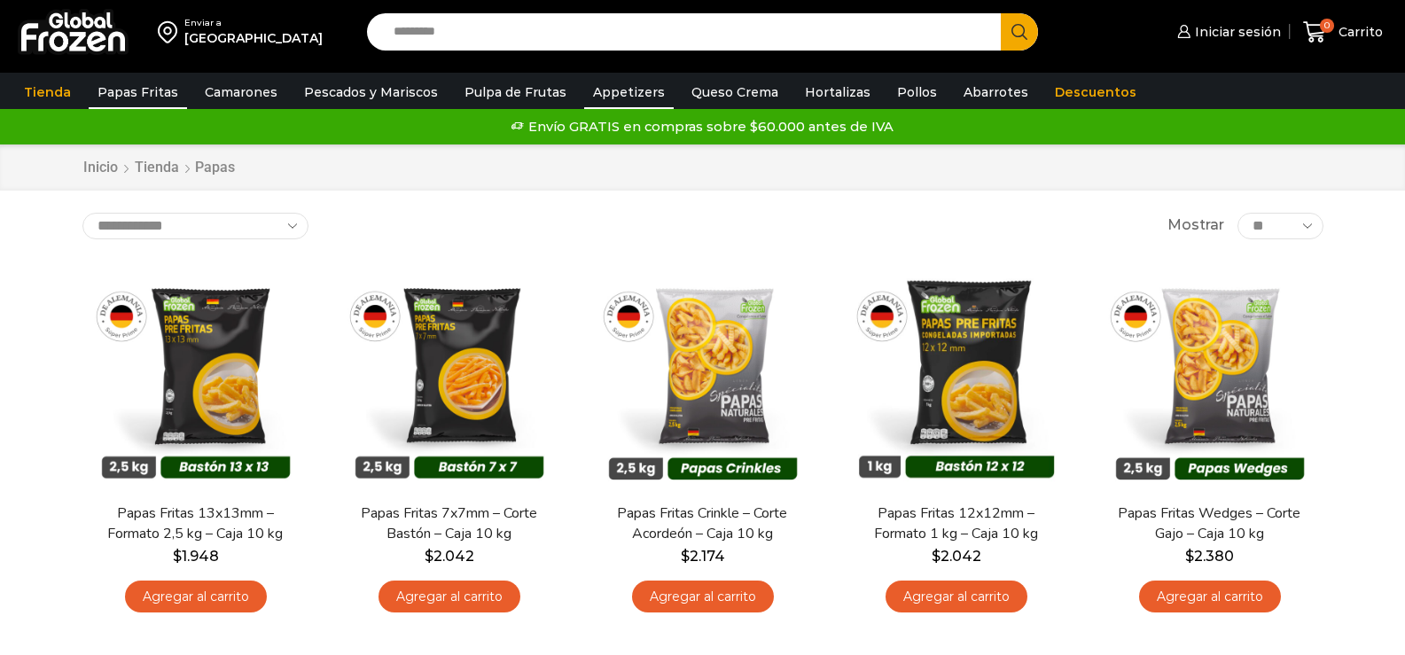
click at [640, 96] on link "Appetizers" at bounding box center [629, 92] width 90 height 34
